Goal: Download file/media

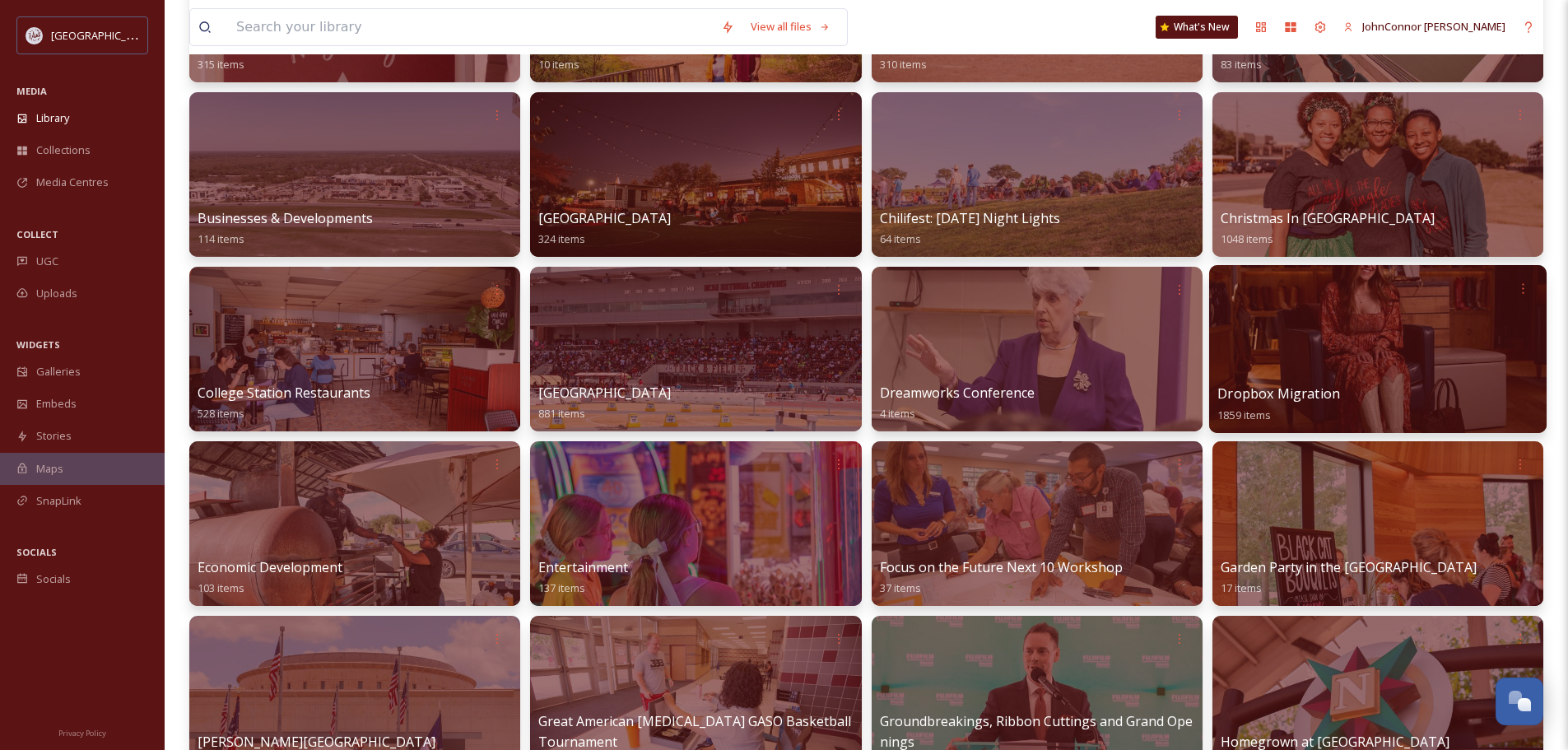
scroll to position [247, 0]
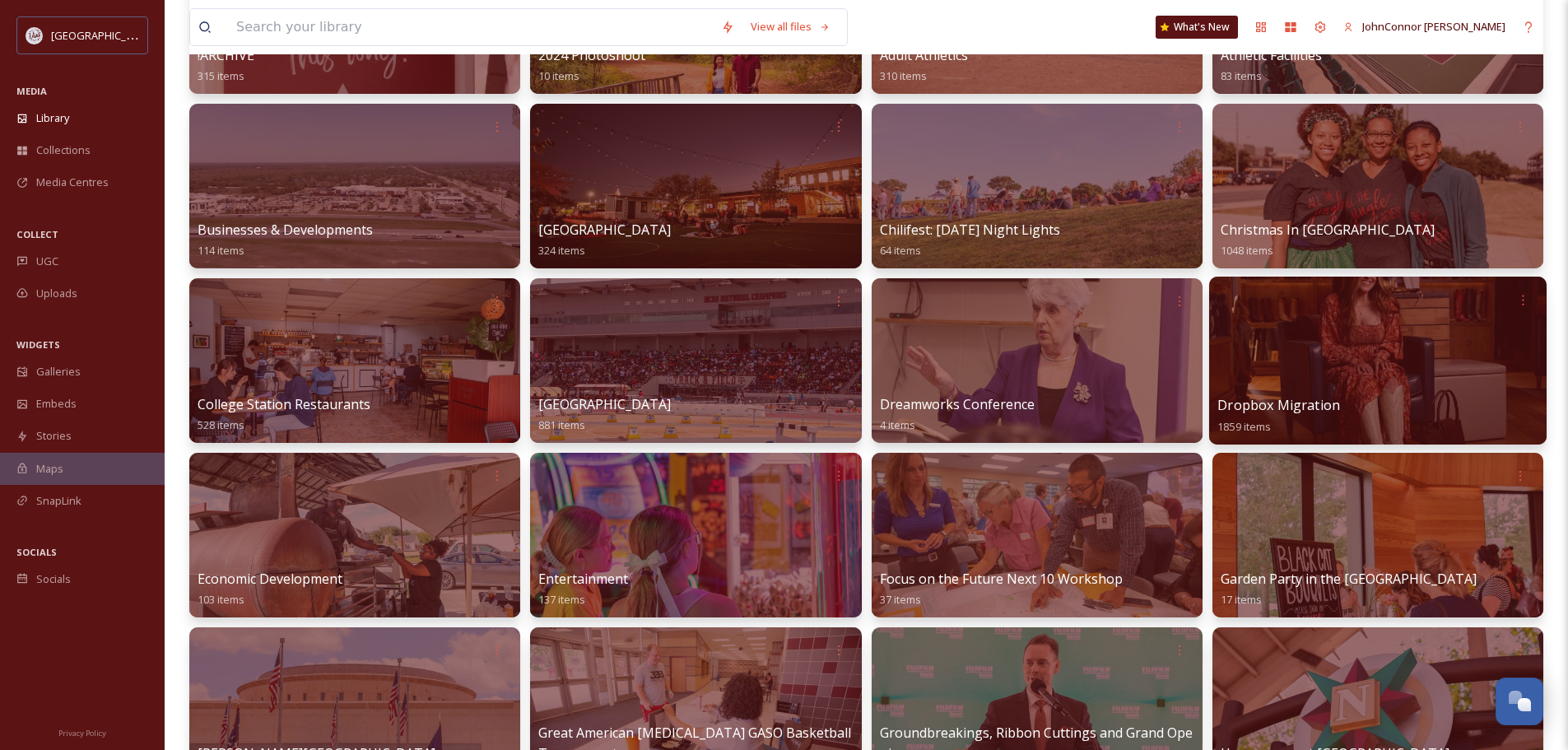
click at [1409, 368] on div at bounding box center [1378, 361] width 338 height 168
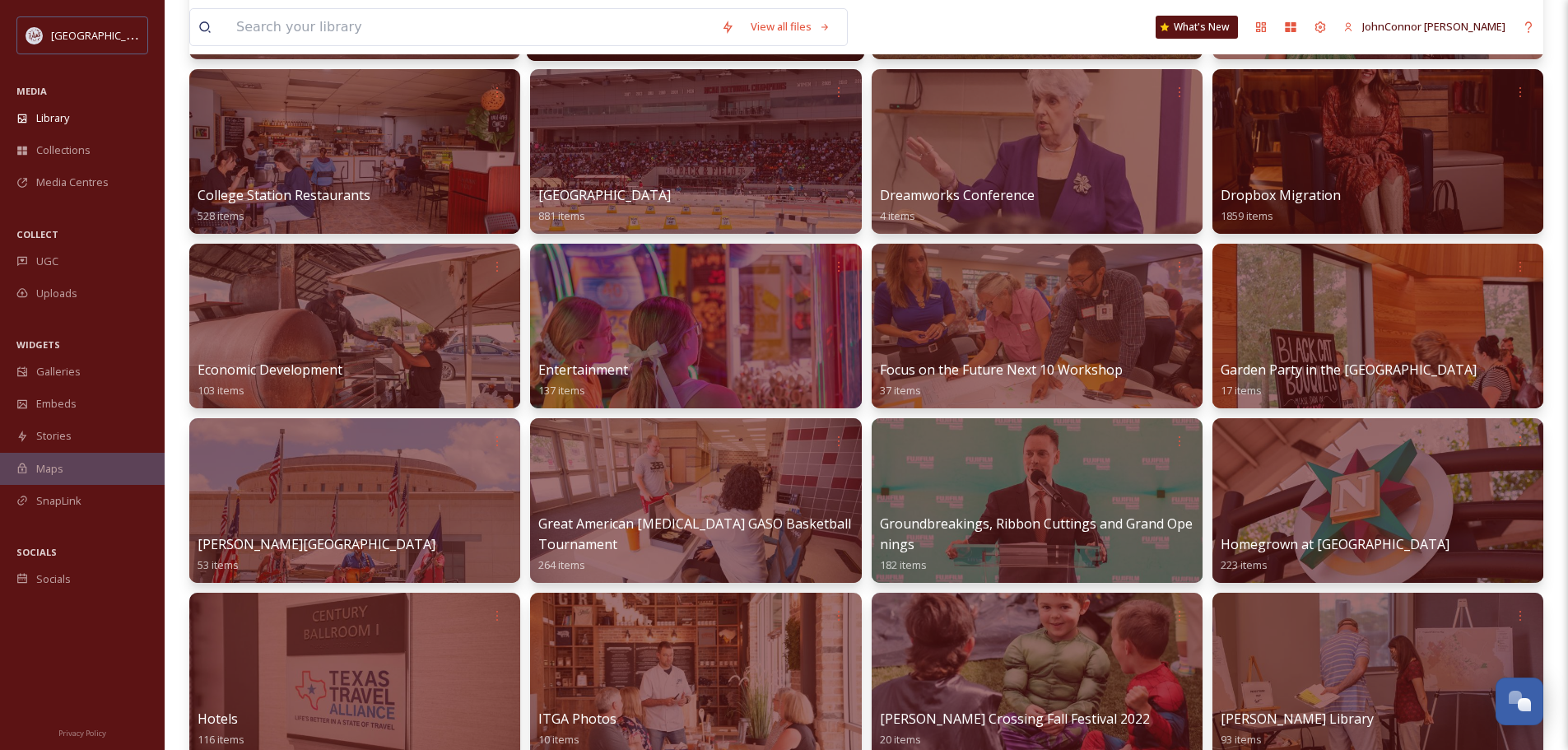
scroll to position [494, 0]
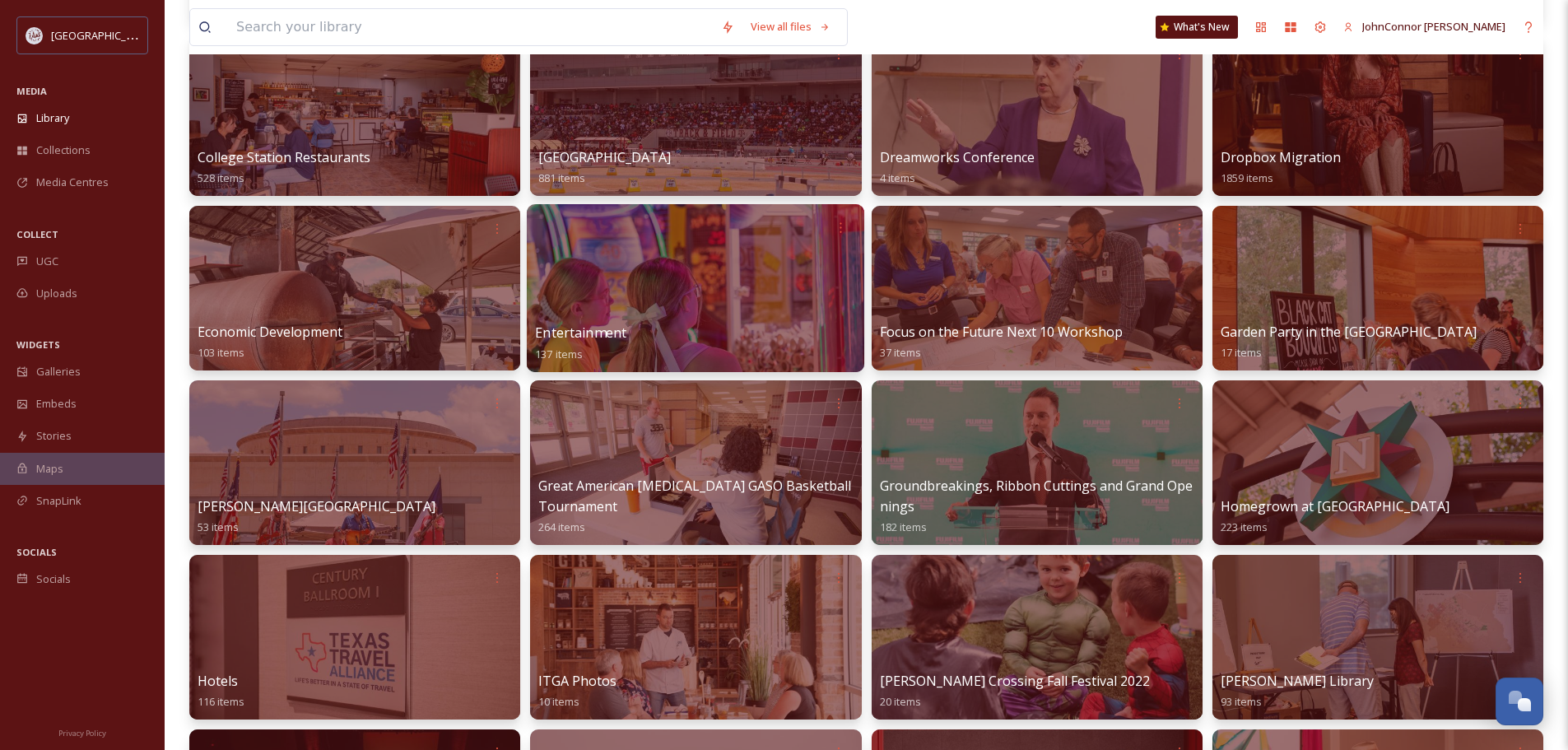
click at [691, 314] on div at bounding box center [695, 288] width 338 height 168
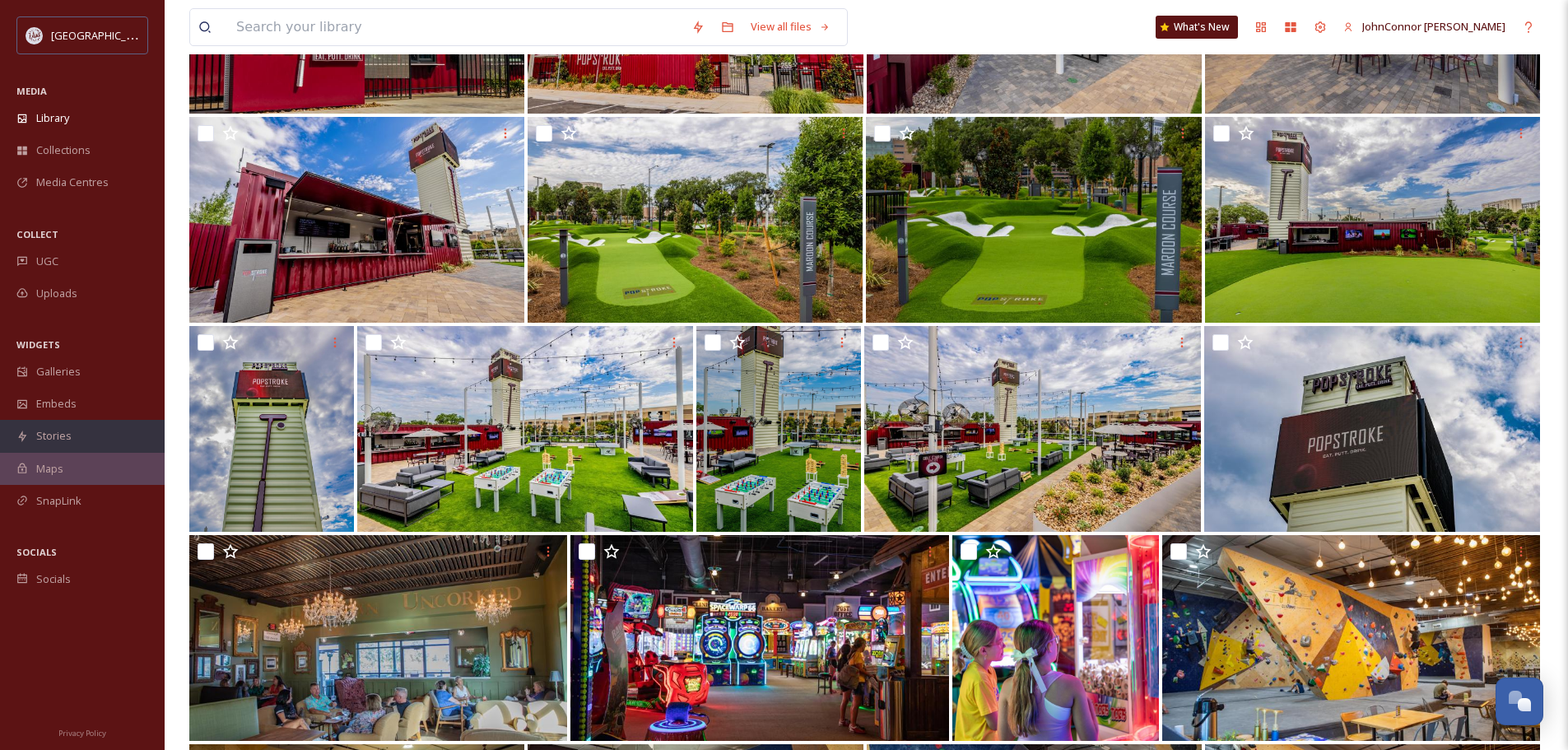
scroll to position [1317, 0]
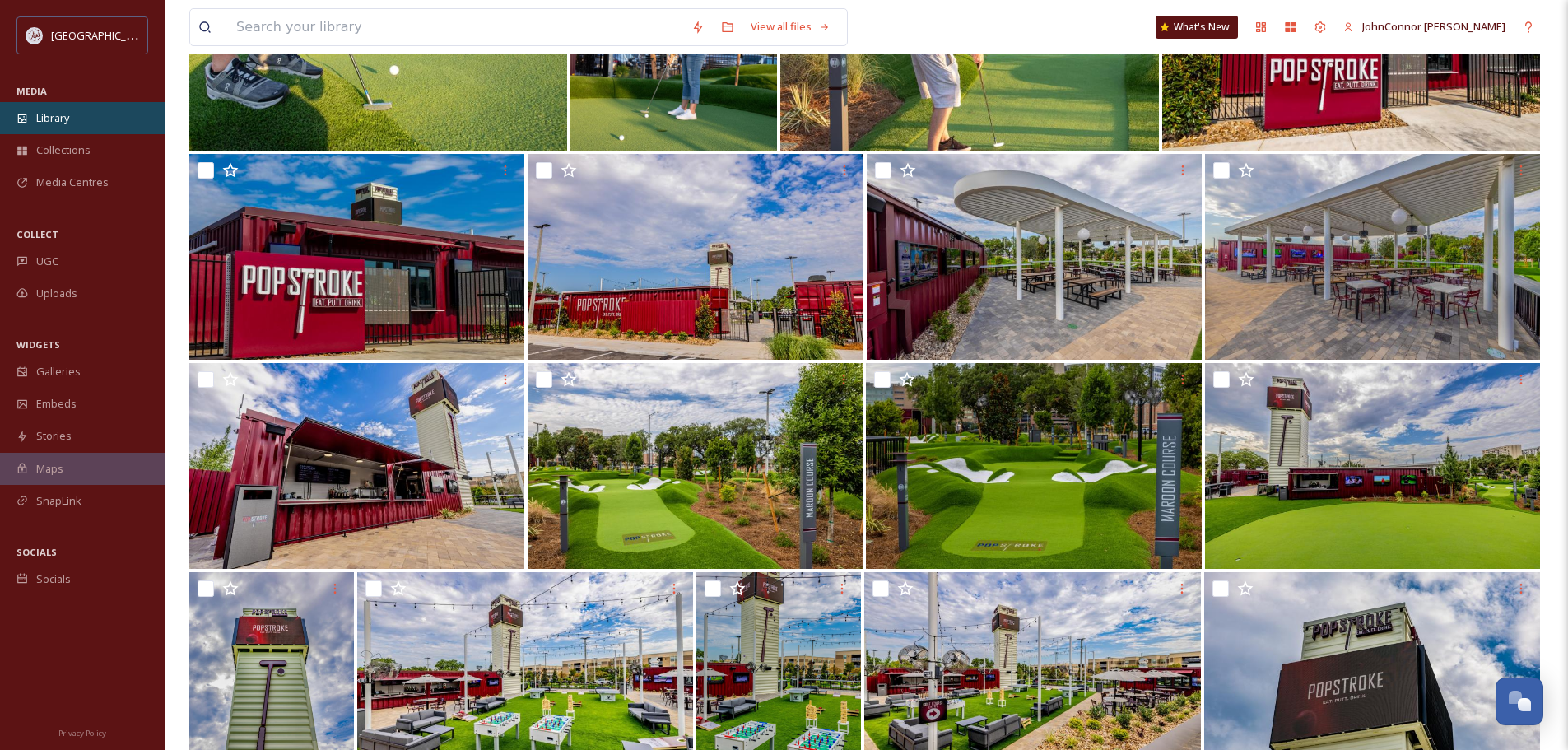
click at [50, 120] on span "Library" at bounding box center [52, 119] width 33 height 16
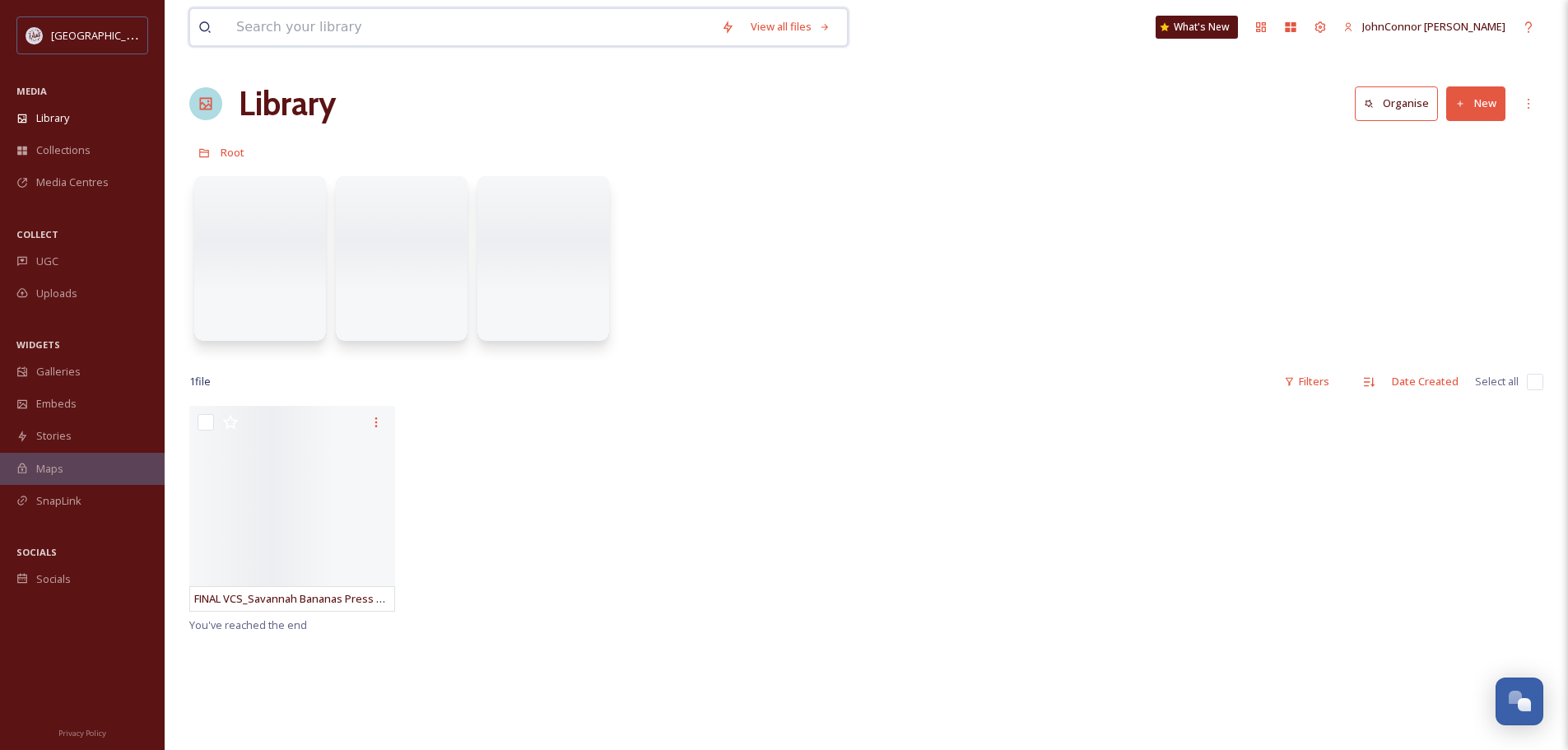
click at [291, 33] on input at bounding box center [470, 27] width 485 height 36
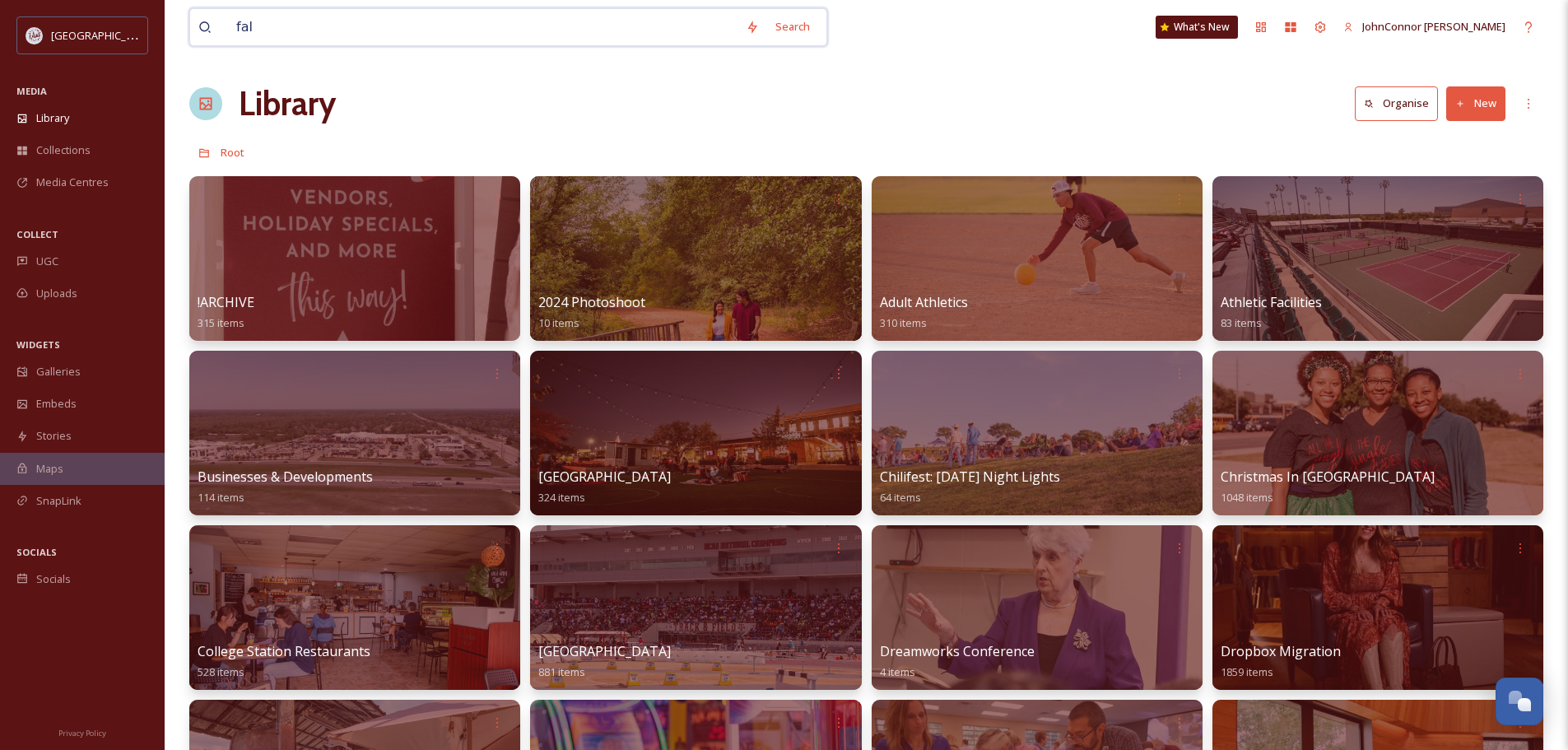
type input "fall"
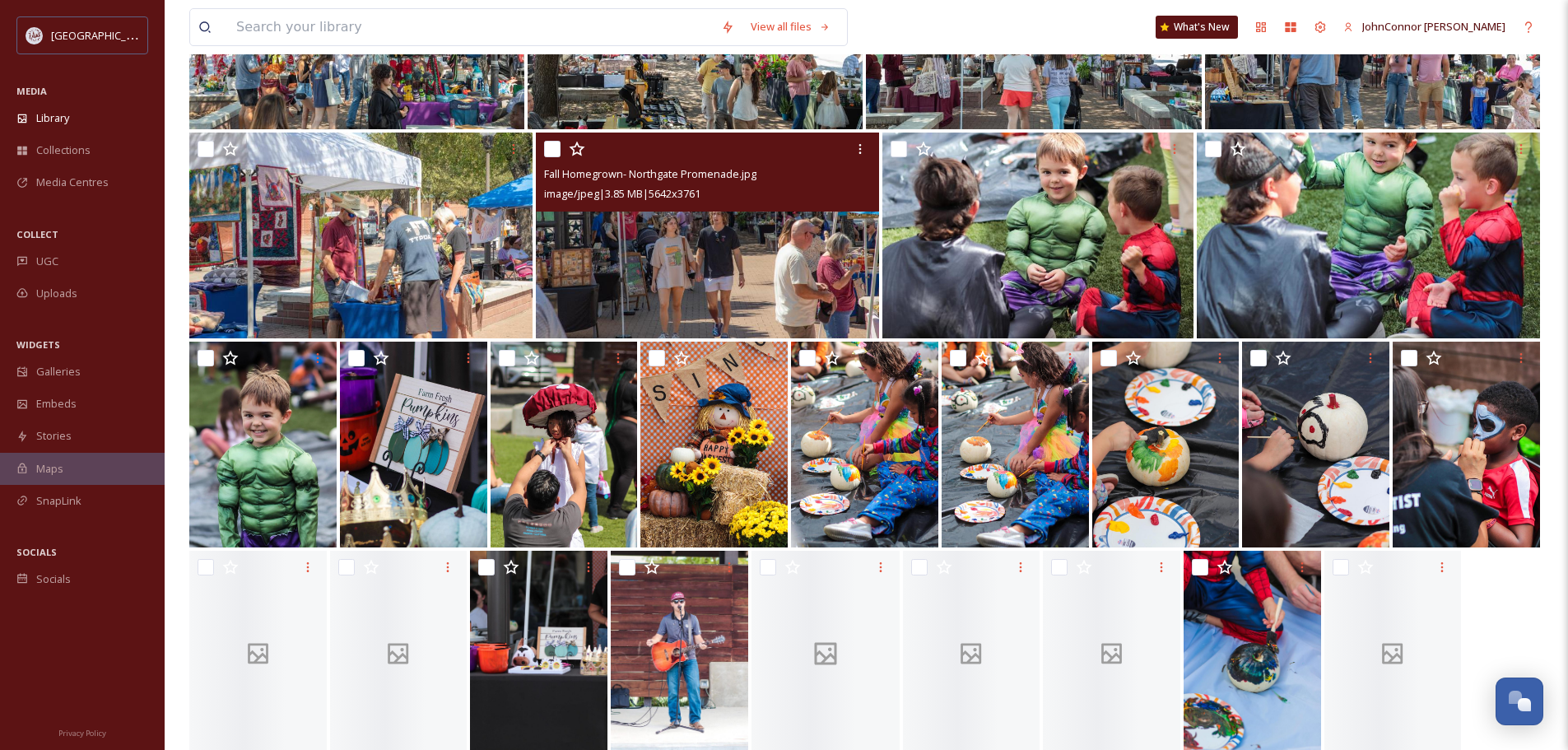
scroll to position [1509, 0]
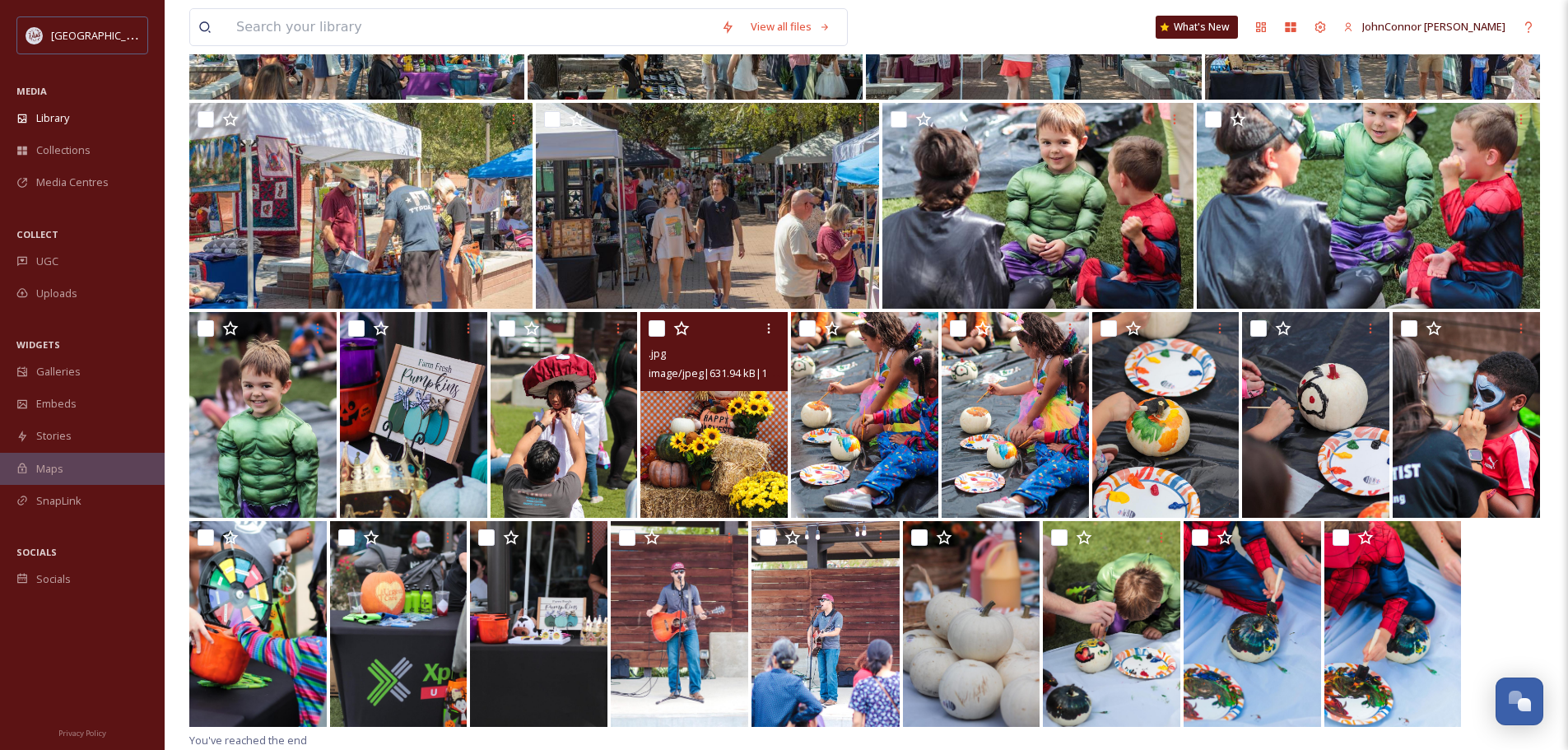
click at [741, 457] on img at bounding box center [714, 414] width 147 height 206
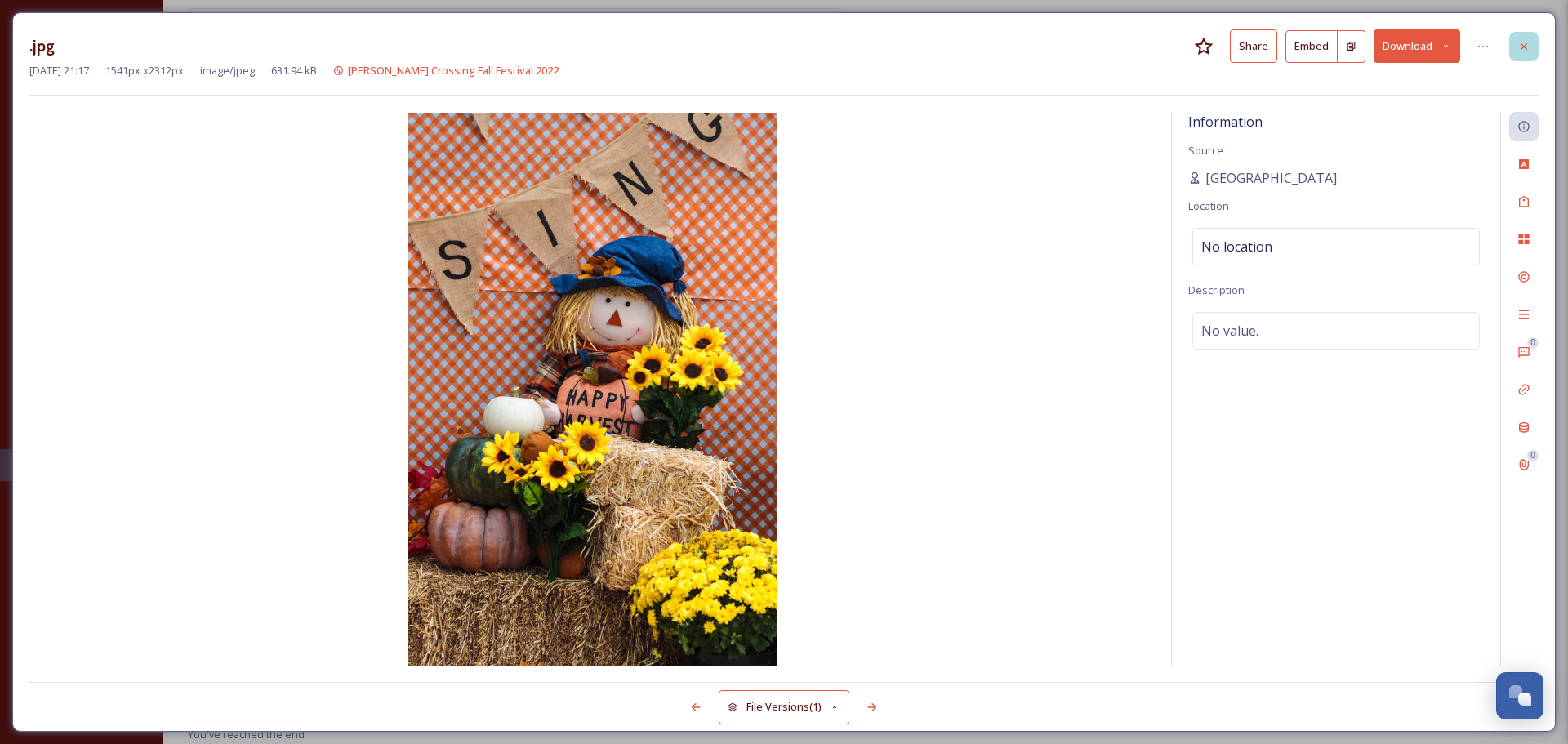
click at [1524, 46] on icon at bounding box center [1524, 45] width 7 height 7
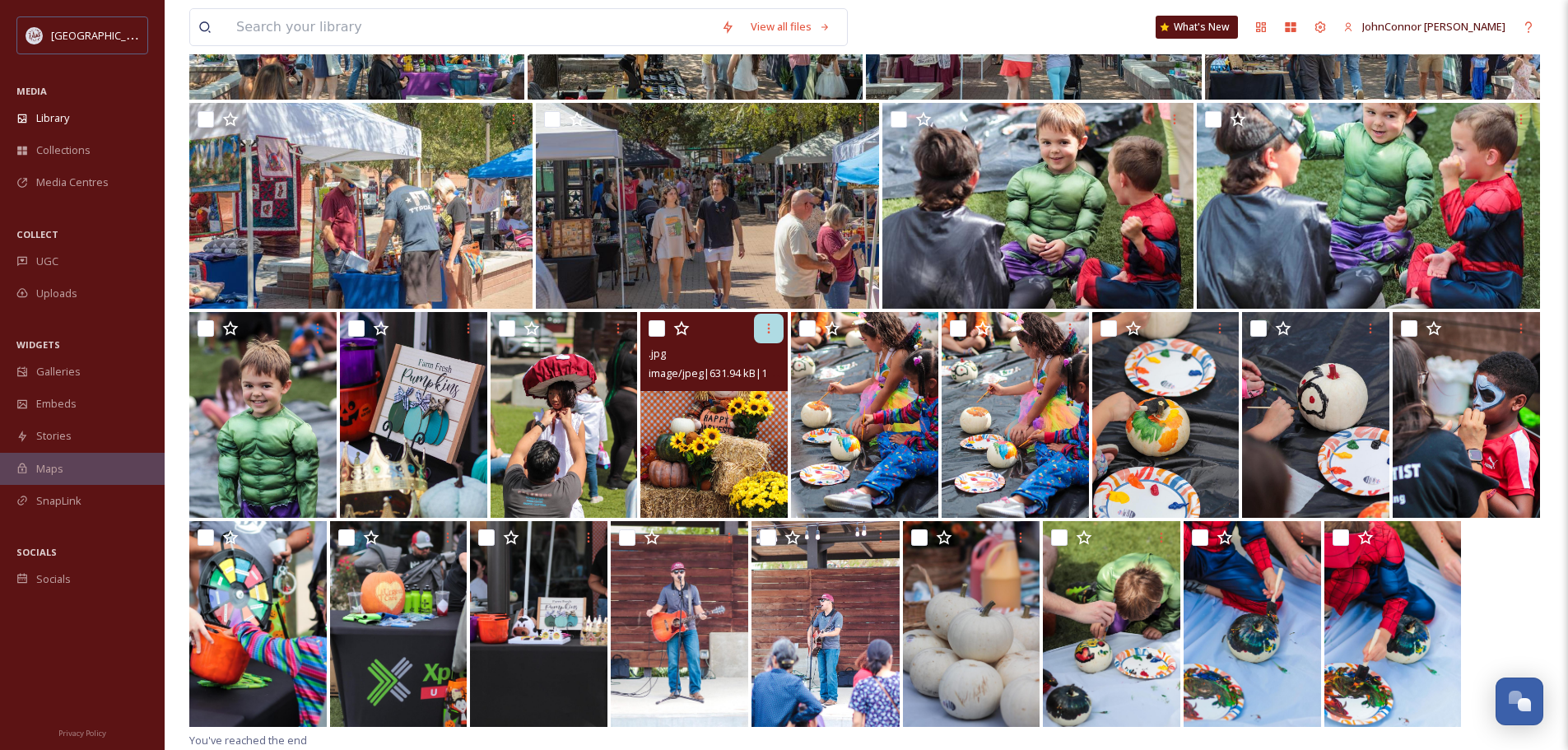
click at [765, 334] on icon at bounding box center [768, 328] width 13 height 13
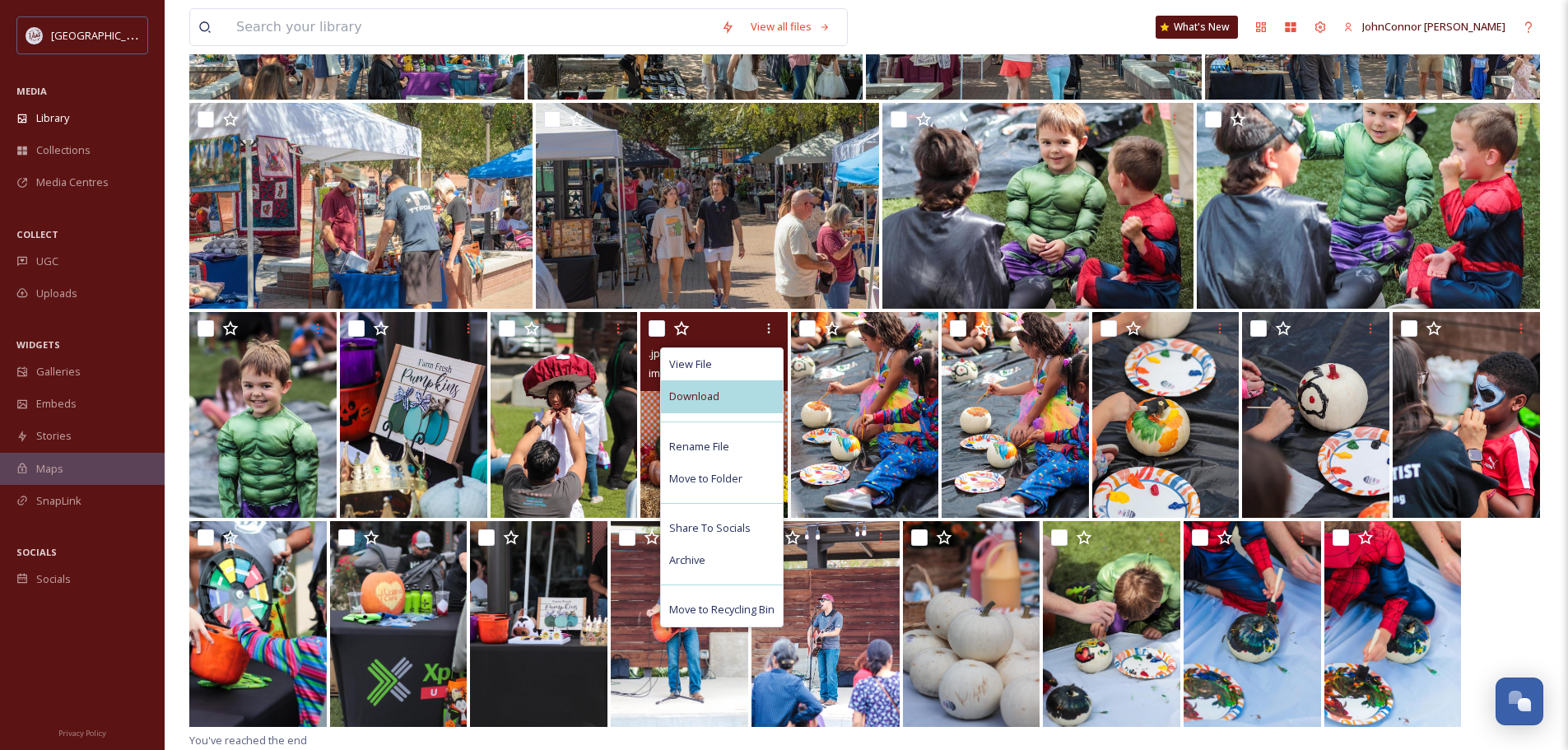
click at [709, 391] on span "Download" at bounding box center [694, 396] width 50 height 16
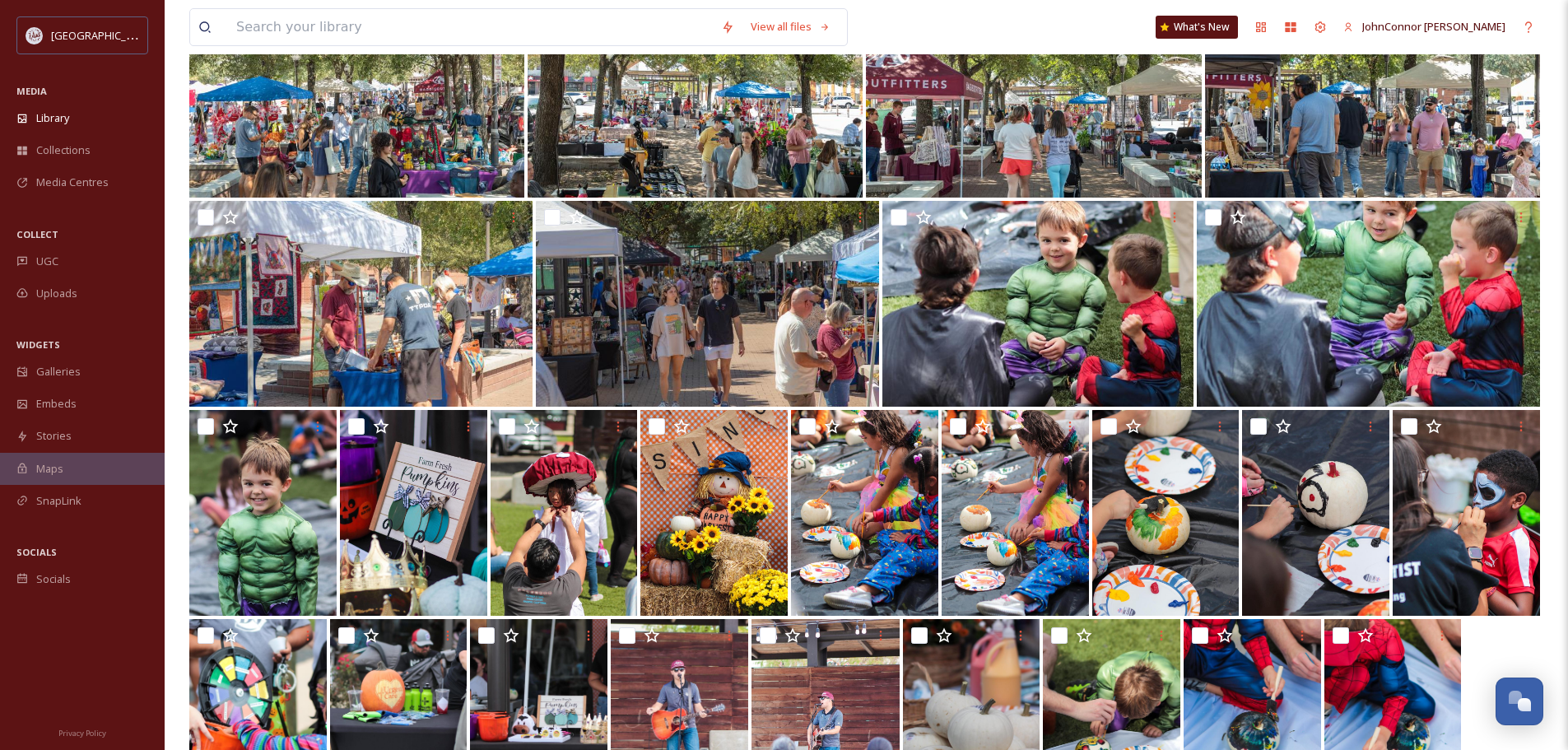
scroll to position [1509, 0]
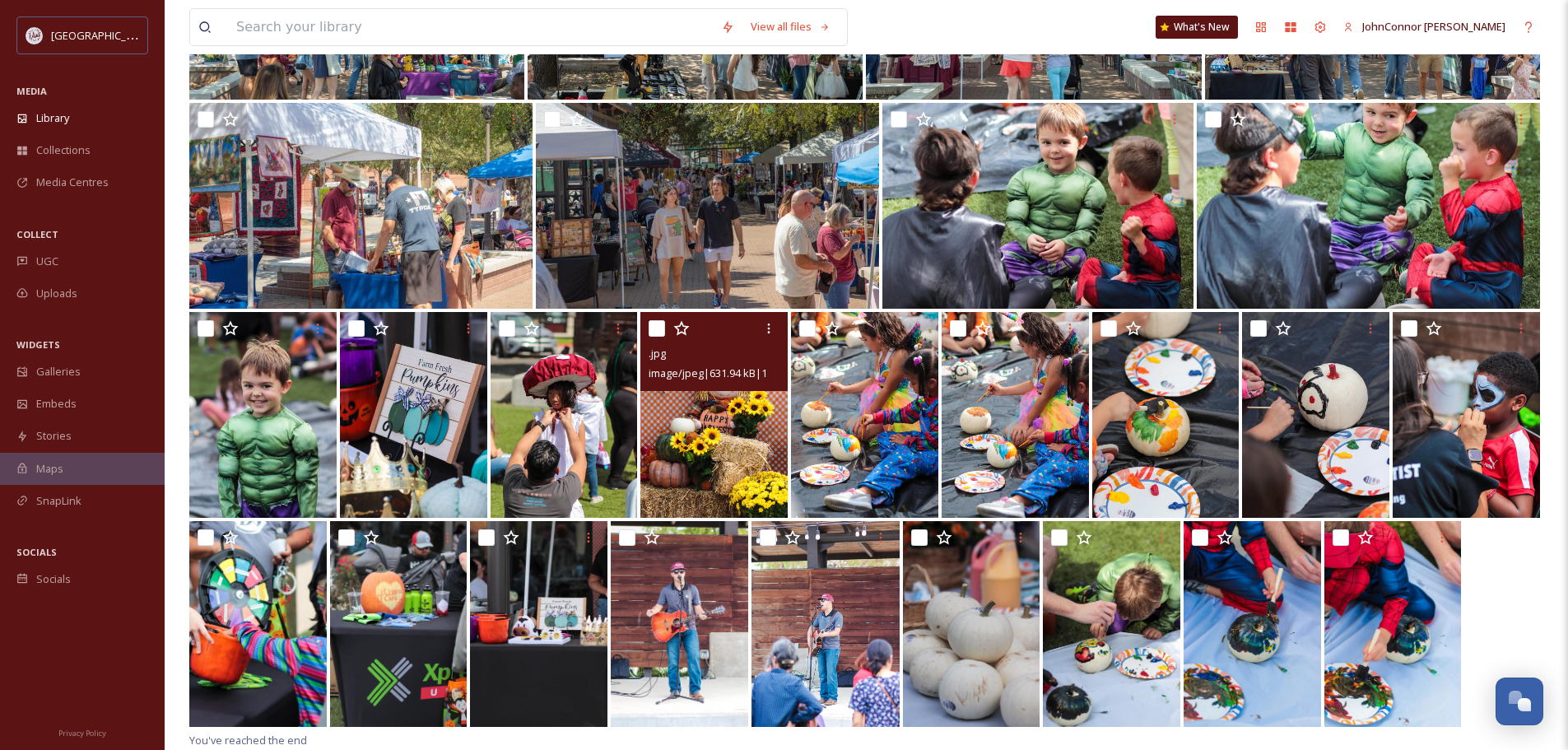
click at [683, 406] on img at bounding box center [714, 414] width 147 height 206
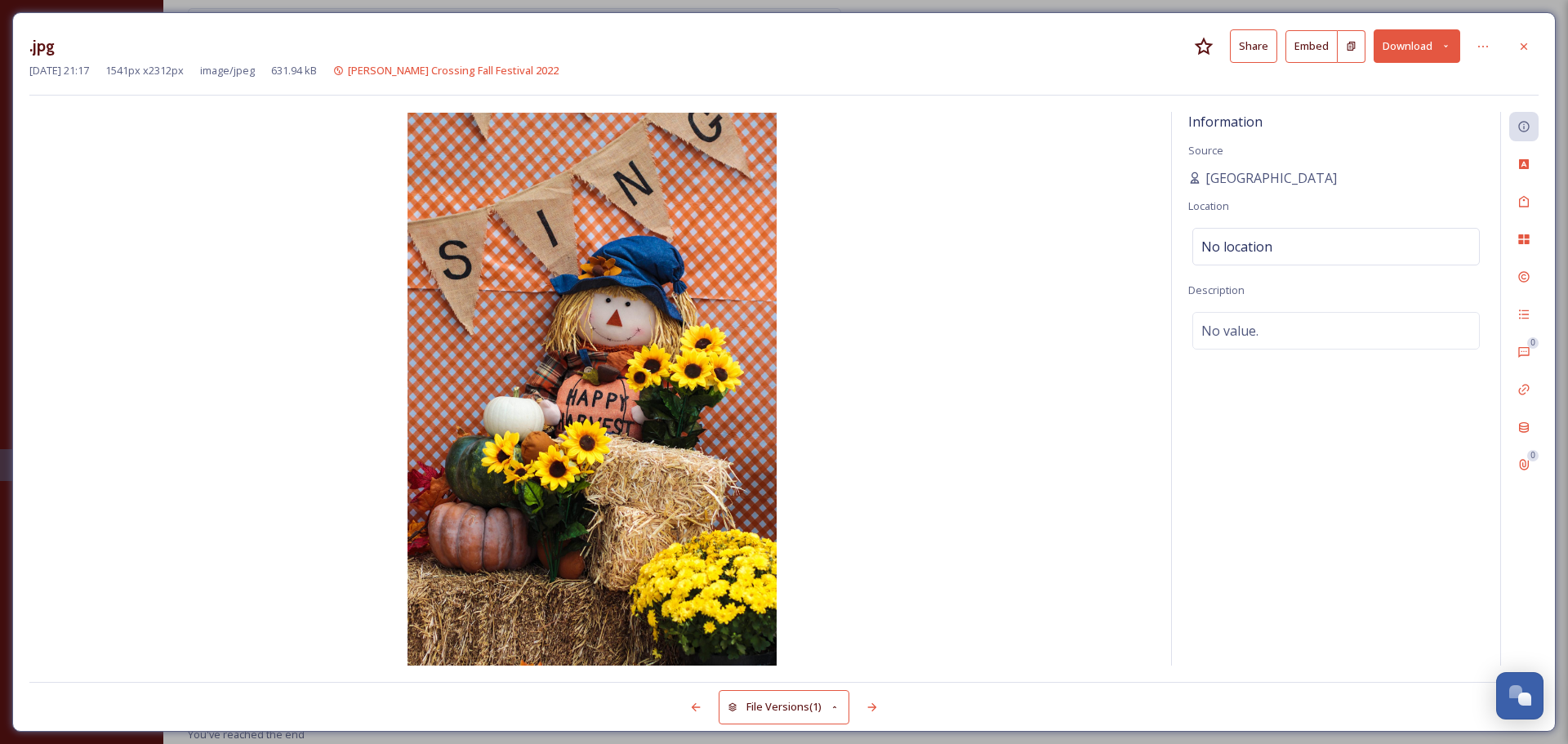
click at [1442, 42] on icon at bounding box center [1445, 45] width 11 height 11
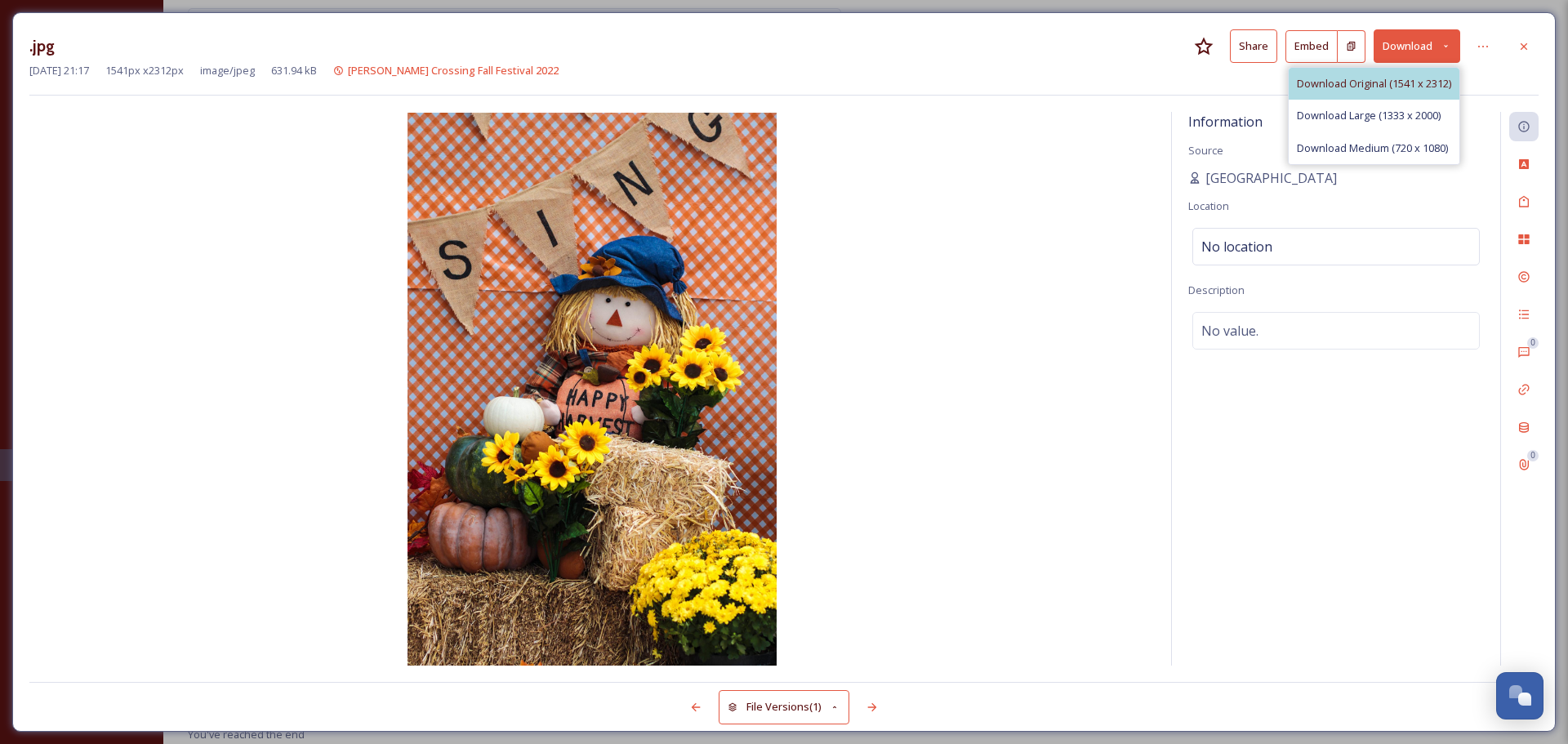
click at [1409, 80] on span "Download Original (1541 x 2312)" at bounding box center [1374, 84] width 154 height 16
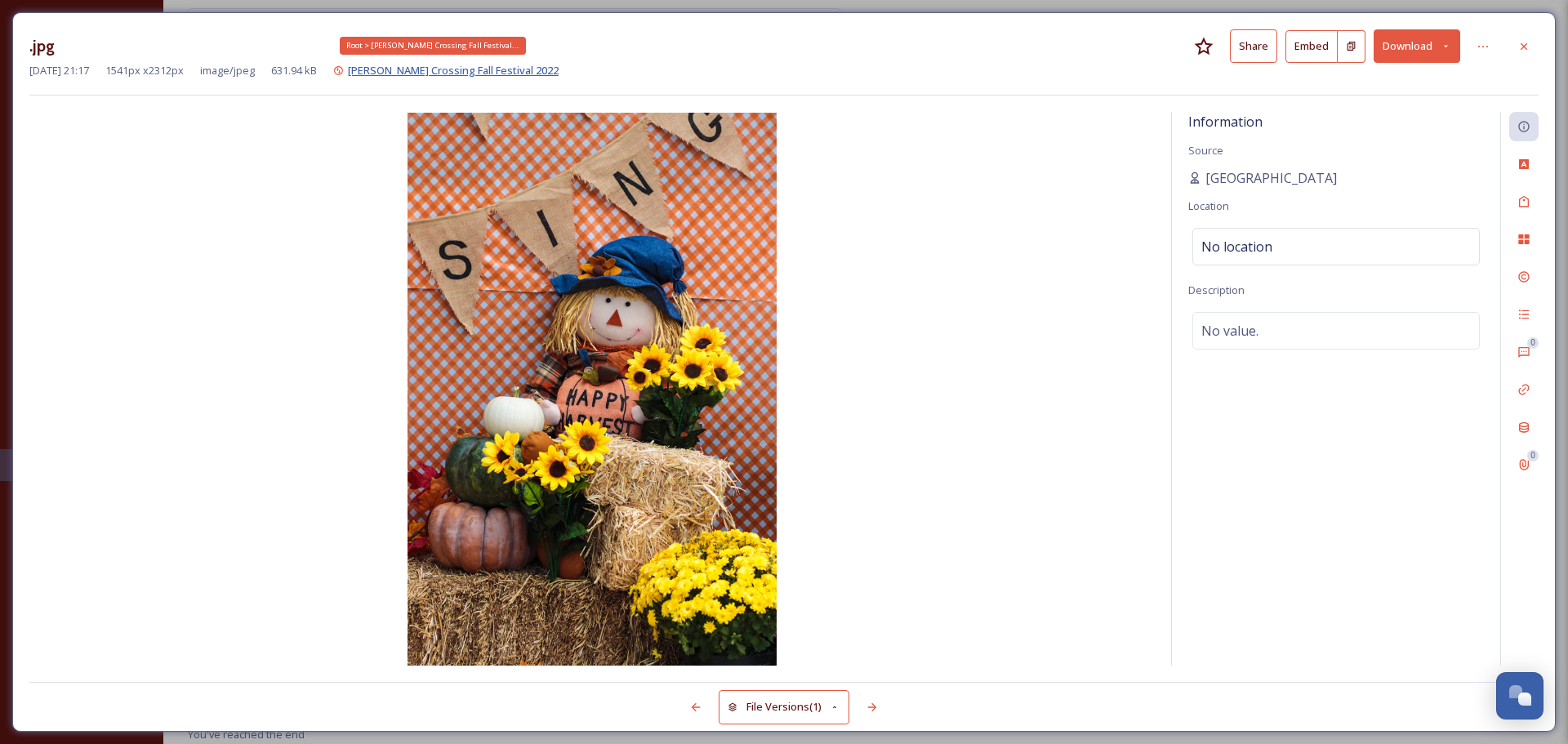
click at [510, 67] on span "[PERSON_NAME] Crossing Fall Festival 2022" at bounding box center [453, 70] width 211 height 15
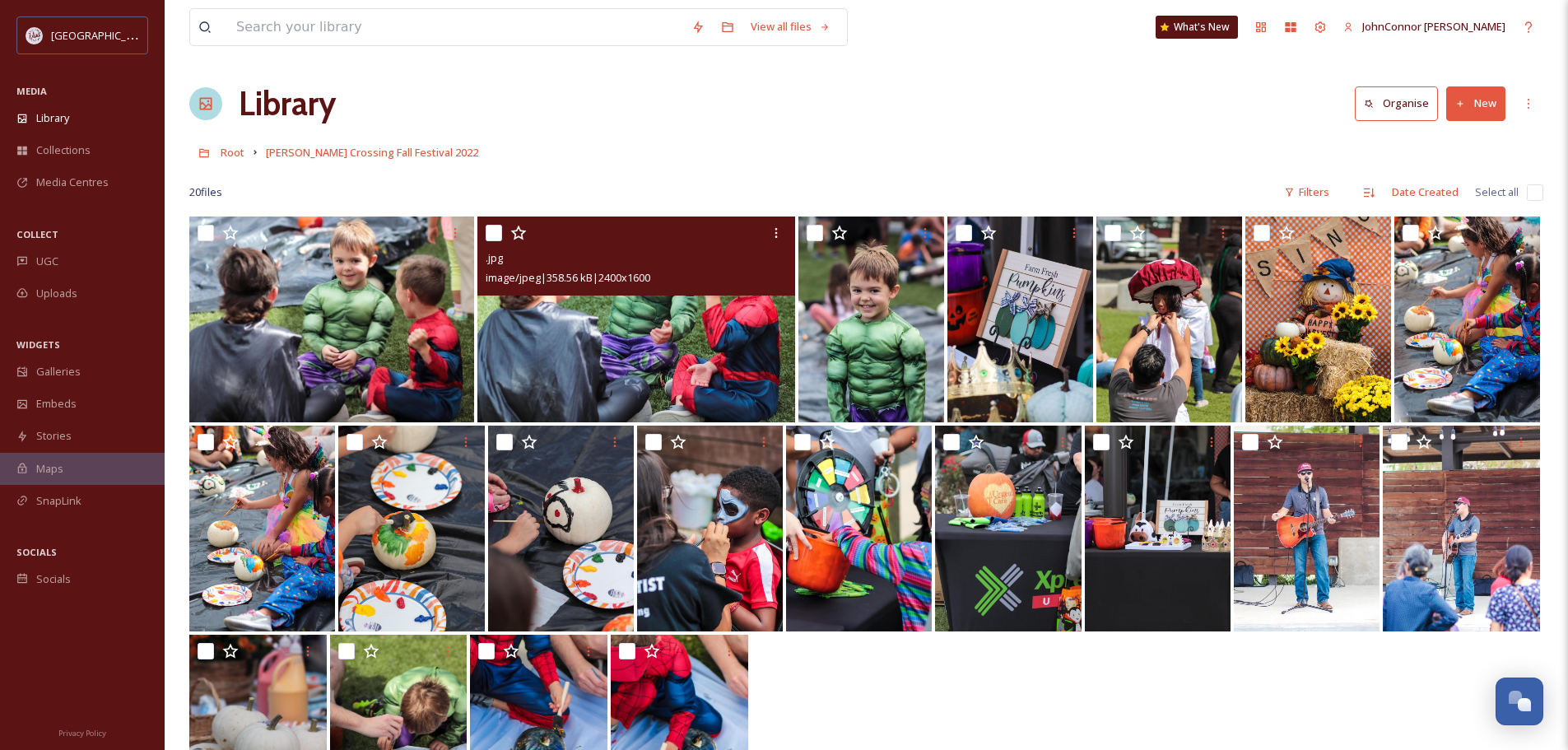
click at [617, 322] on img at bounding box center [636, 319] width 317 height 206
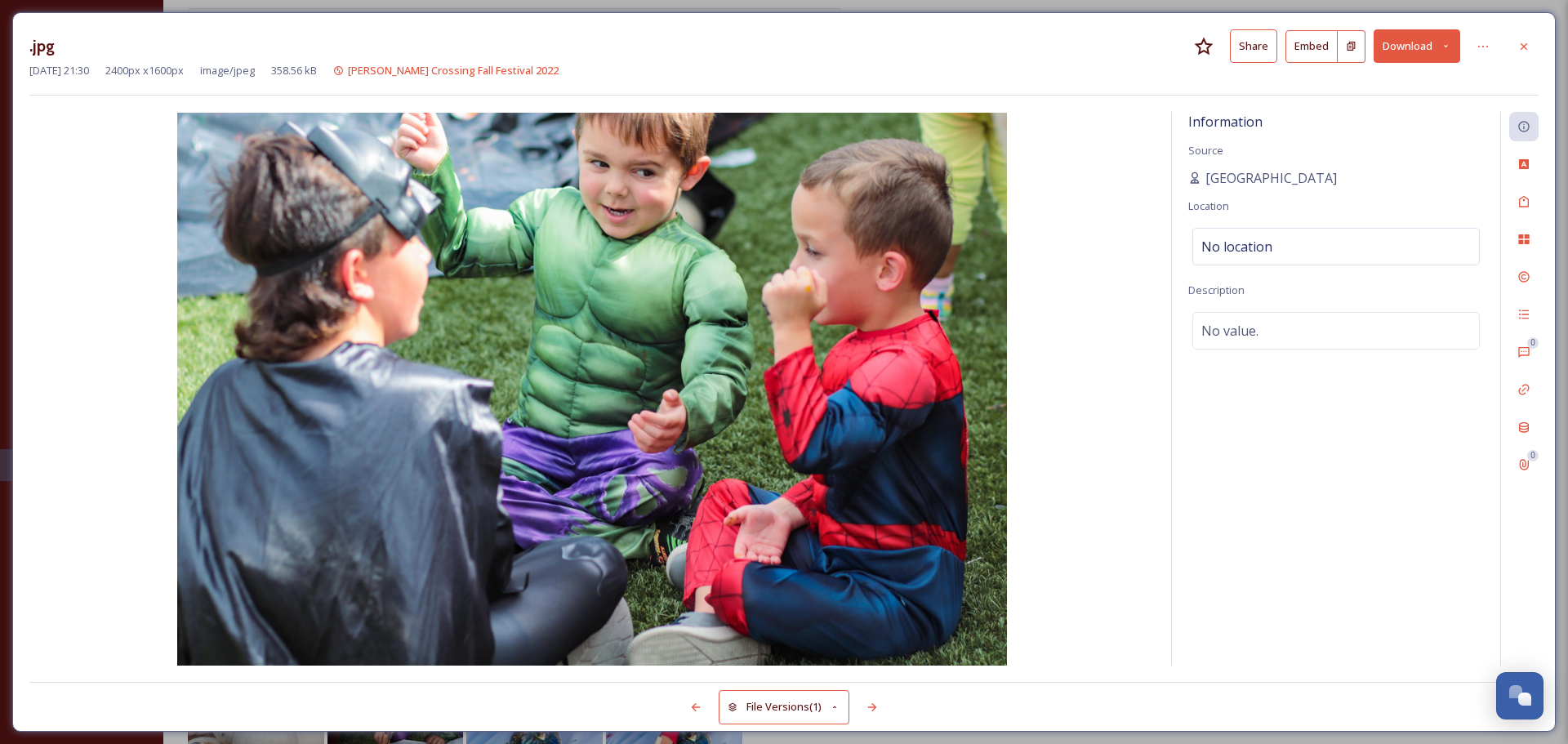
click at [1449, 40] on button "Download" at bounding box center [1418, 46] width 87 height 34
click at [1429, 77] on span "Download Original (2400 x 1600)" at bounding box center [1374, 84] width 154 height 16
click at [1310, 481] on div "Information Source Visit College Station Location No location Description No va…" at bounding box center [1337, 388] width 328 height 553
click at [1527, 45] on icon at bounding box center [1524, 45] width 13 height 13
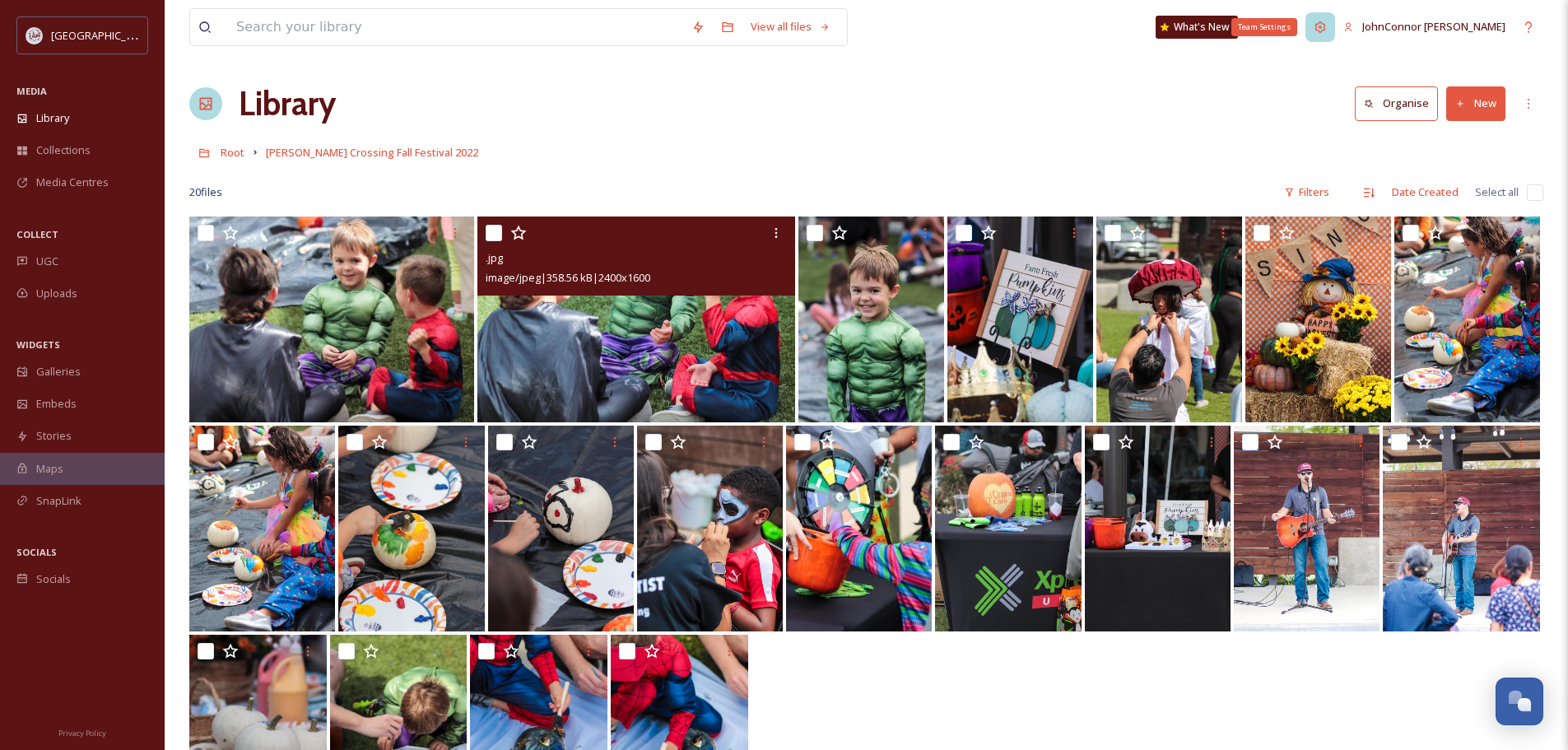
click at [1335, 36] on div "Team Settings" at bounding box center [1320, 27] width 30 height 30
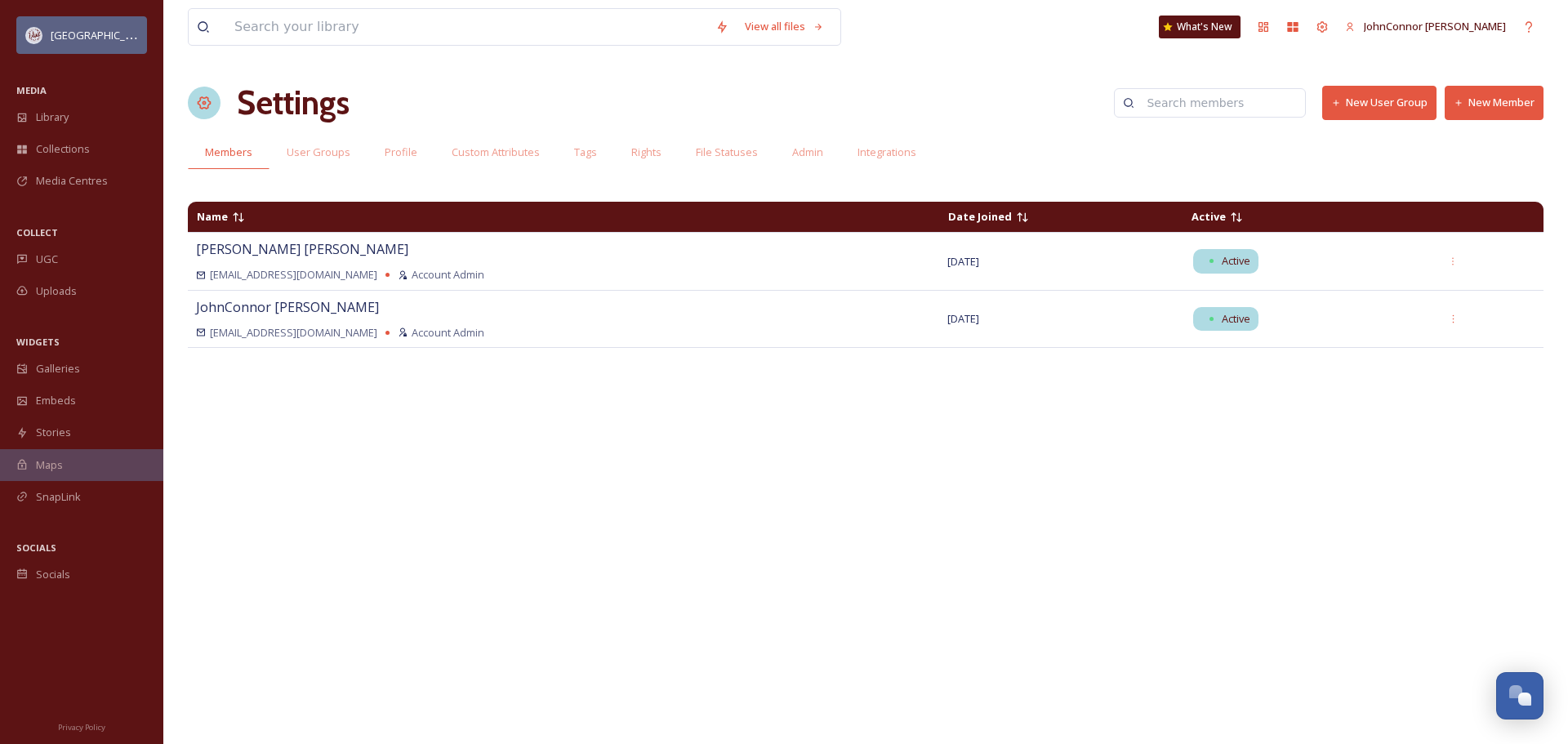
click at [38, 32] on img at bounding box center [34, 35] width 17 height 17
click at [35, 36] on img at bounding box center [34, 35] width 17 height 17
click at [53, 120] on span "Library" at bounding box center [51, 118] width 33 height 16
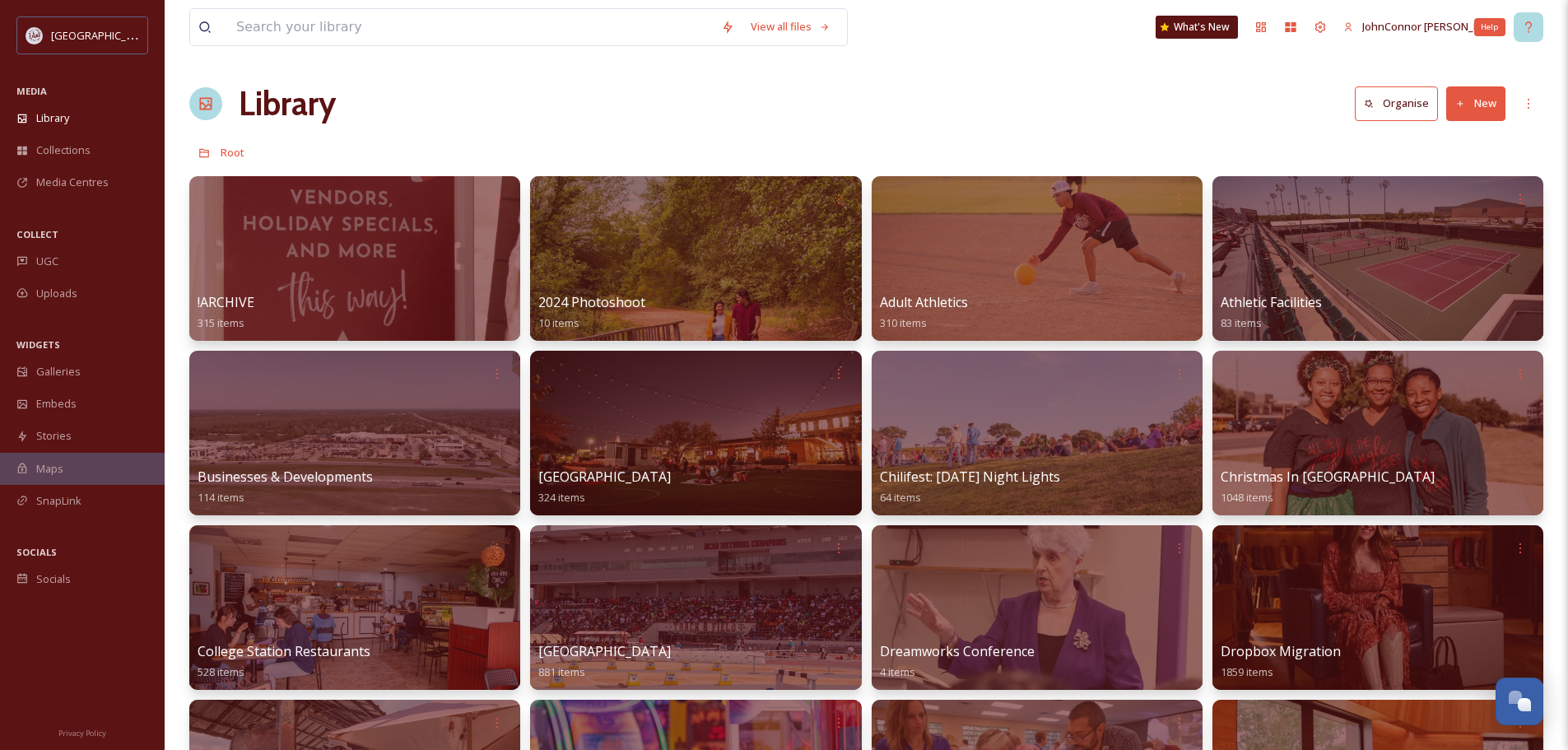
click at [1522, 23] on icon at bounding box center [1528, 27] width 13 height 13
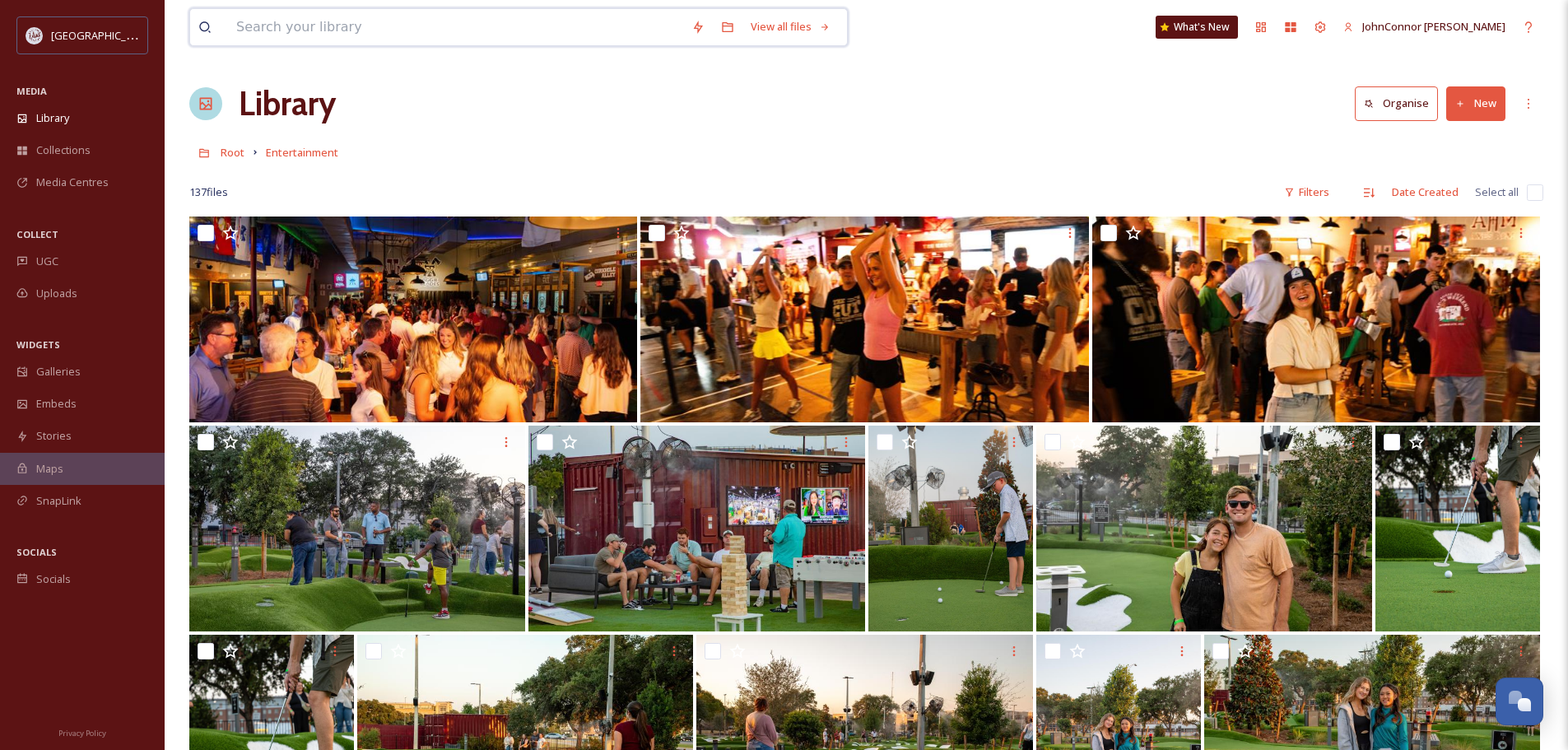
click at [480, 18] on input at bounding box center [455, 27] width 455 height 36
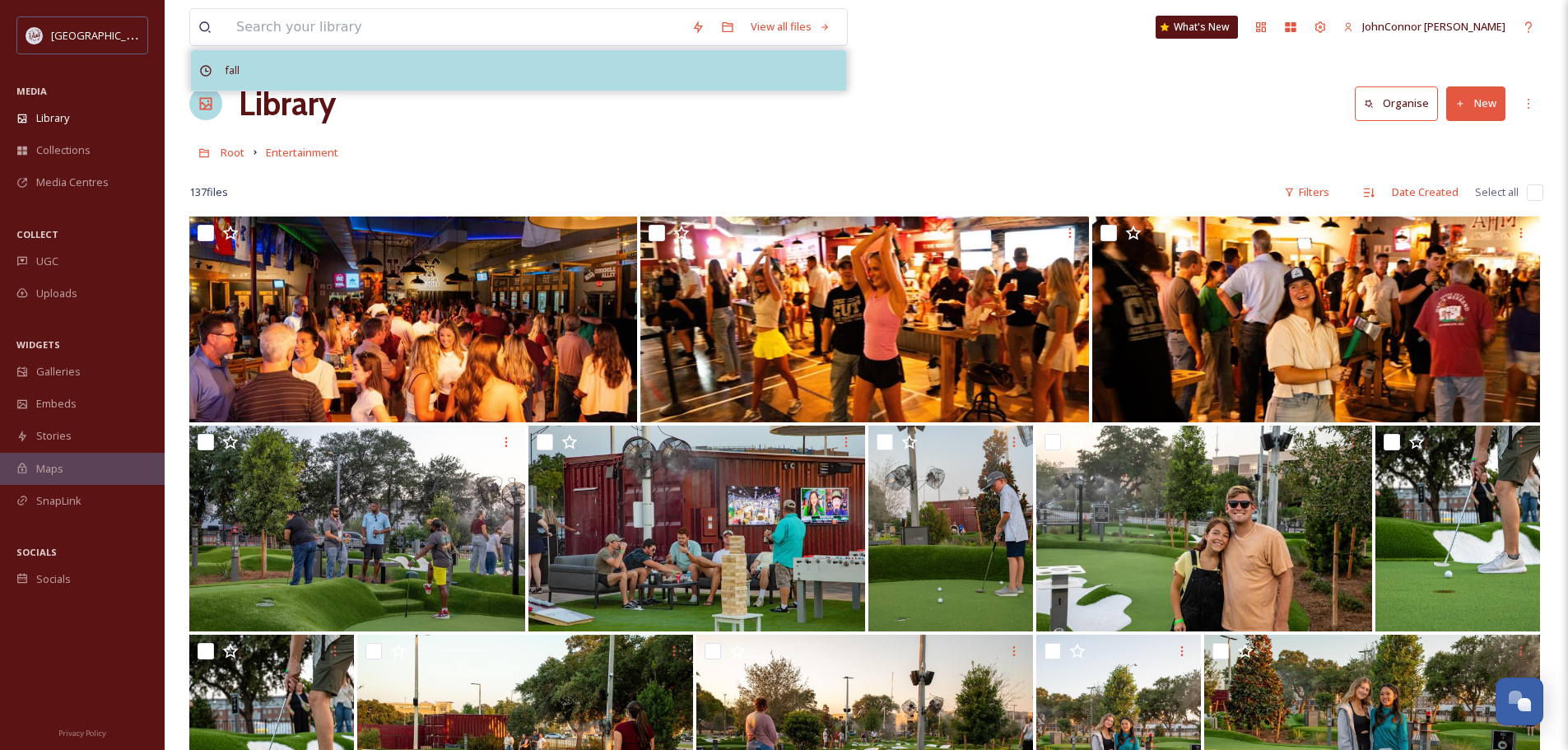
click at [228, 62] on span "fall" at bounding box center [231, 71] width 31 height 24
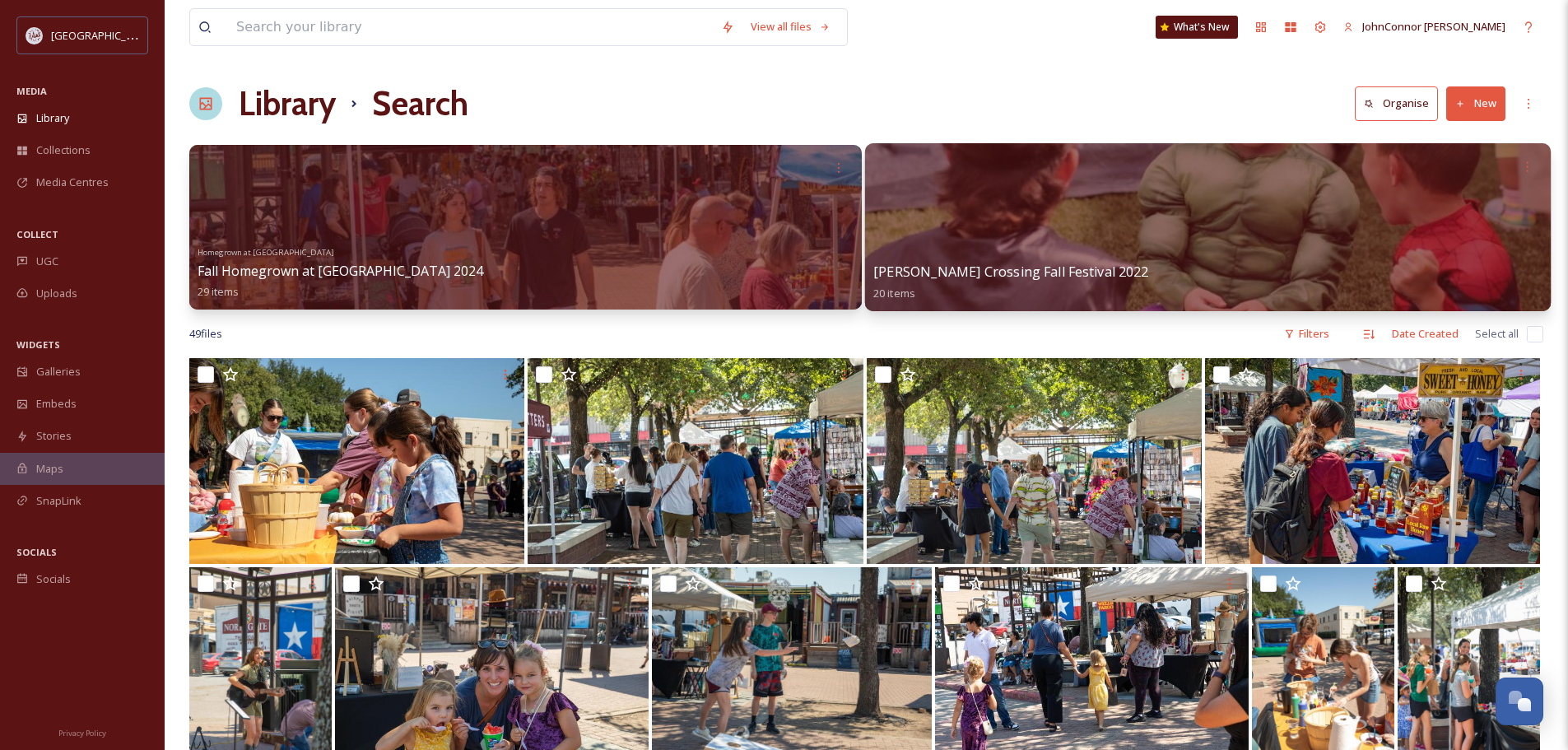
click at [1178, 262] on div "[PERSON_NAME] Crossing Fall Festival 2022 20 items" at bounding box center [1207, 282] width 668 height 41
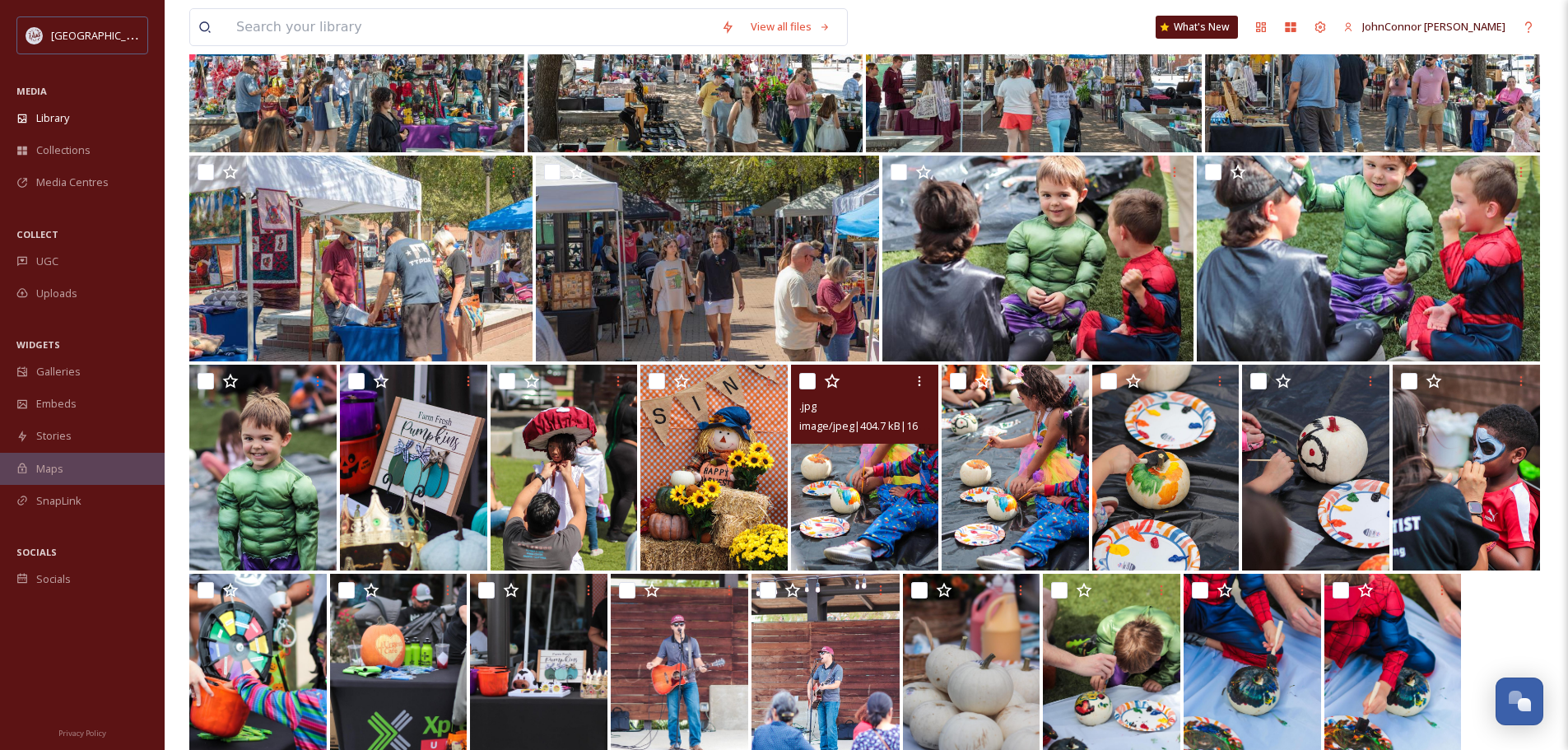
scroll to position [1427, 0]
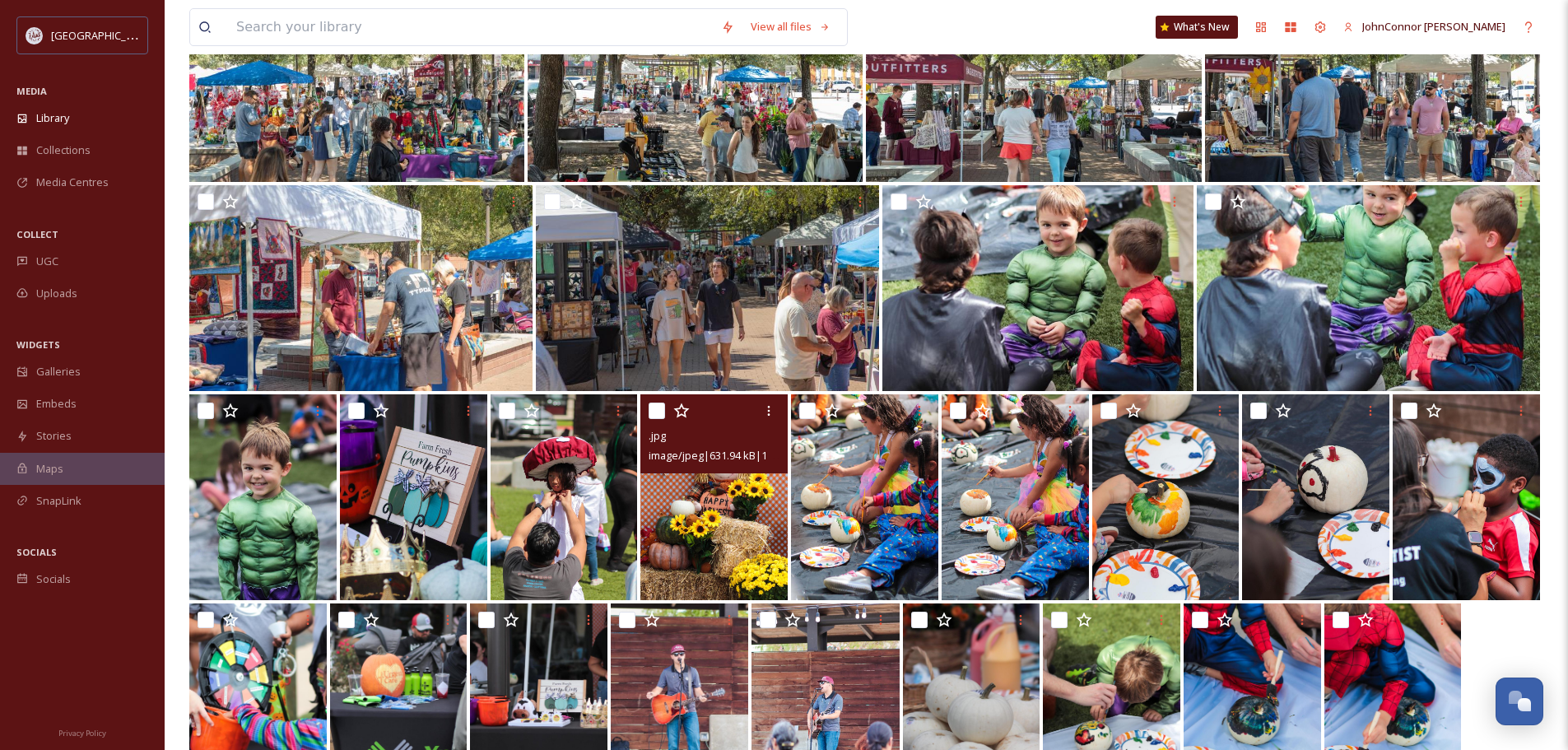
click at [684, 500] on img at bounding box center [714, 497] width 147 height 206
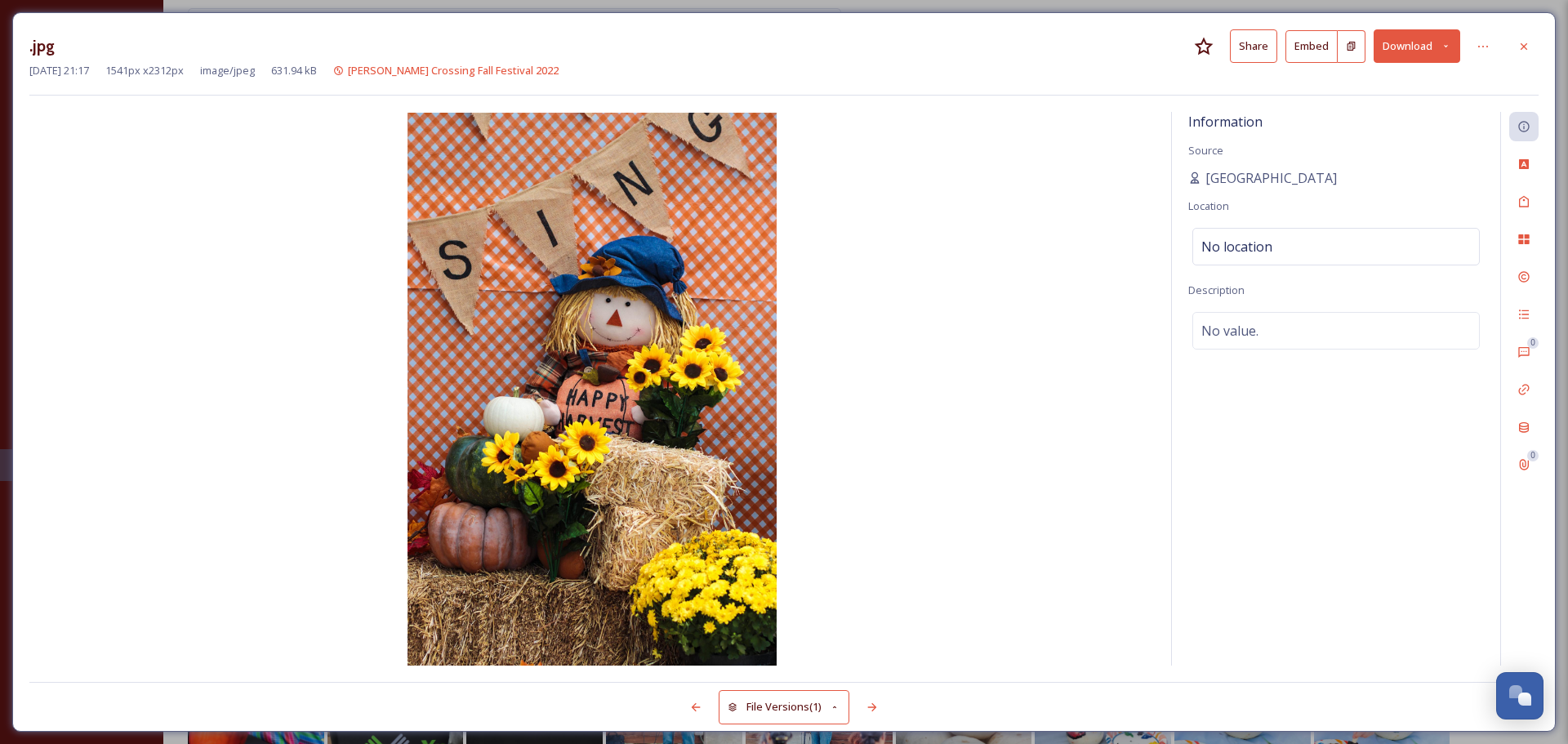
click at [1263, 41] on button "Share" at bounding box center [1254, 46] width 47 height 34
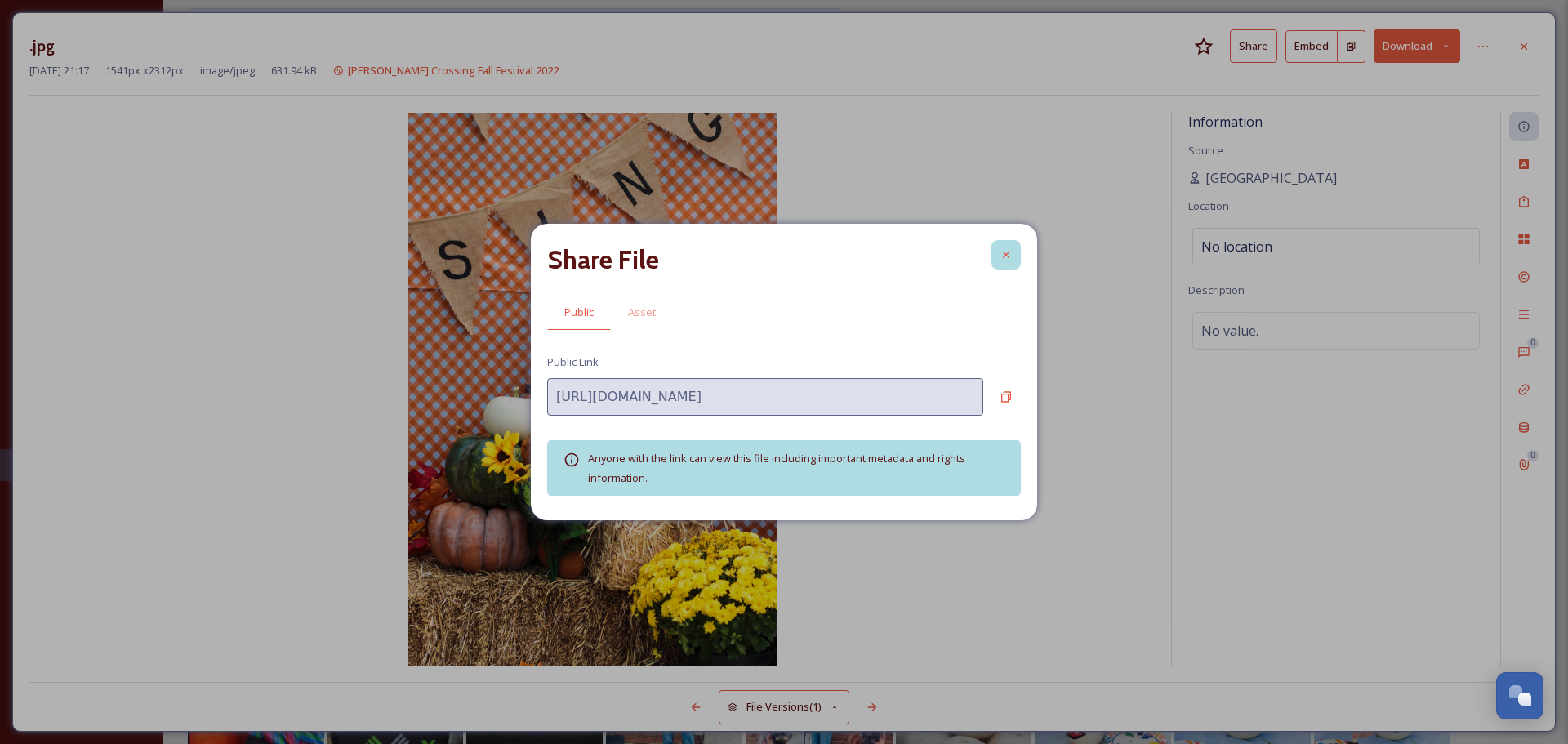
click at [1006, 257] on icon at bounding box center [1005, 254] width 13 height 13
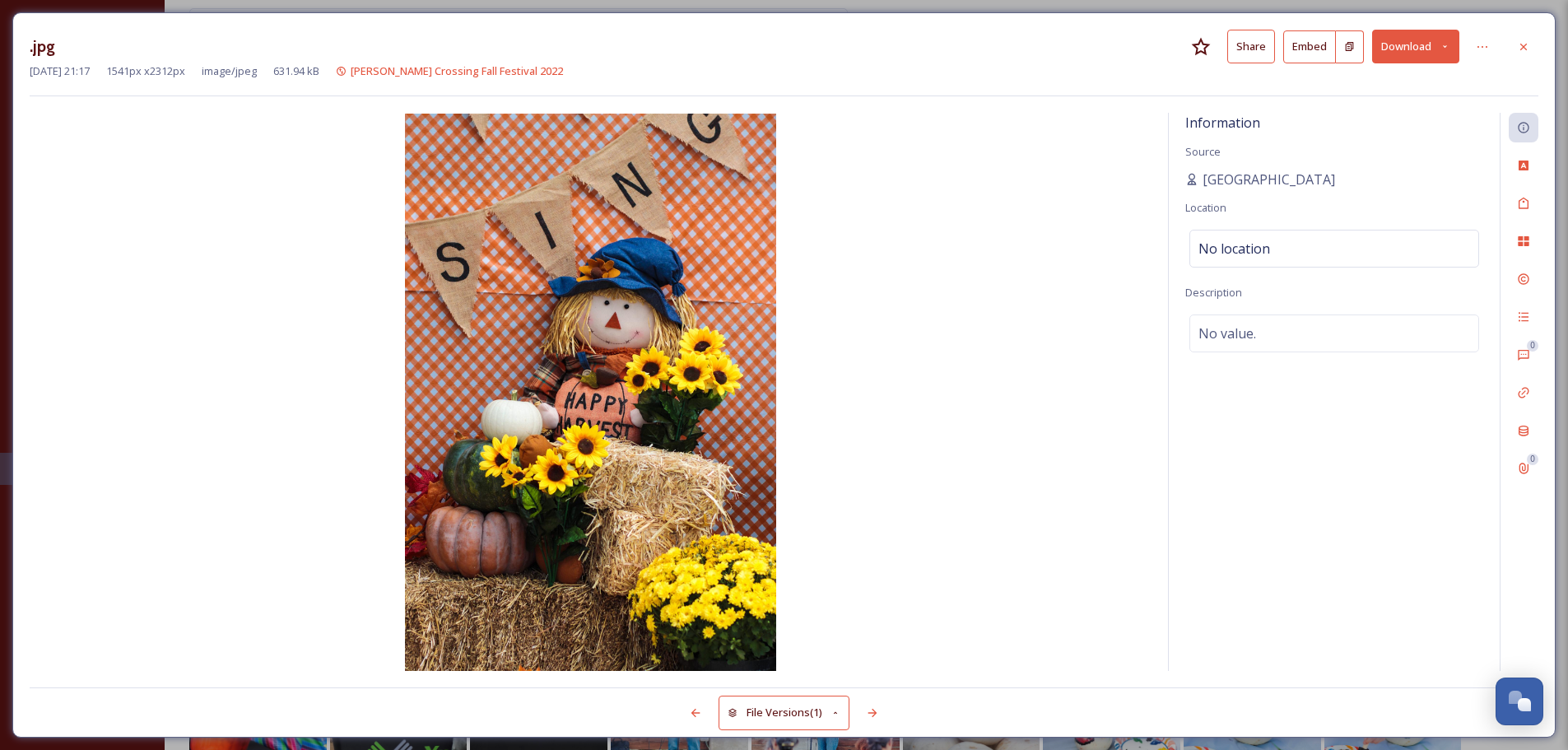
click at [1446, 51] on icon at bounding box center [1444, 46] width 11 height 11
click at [1478, 45] on icon at bounding box center [1481, 46] width 13 height 13
